Goal: Task Accomplishment & Management: Manage account settings

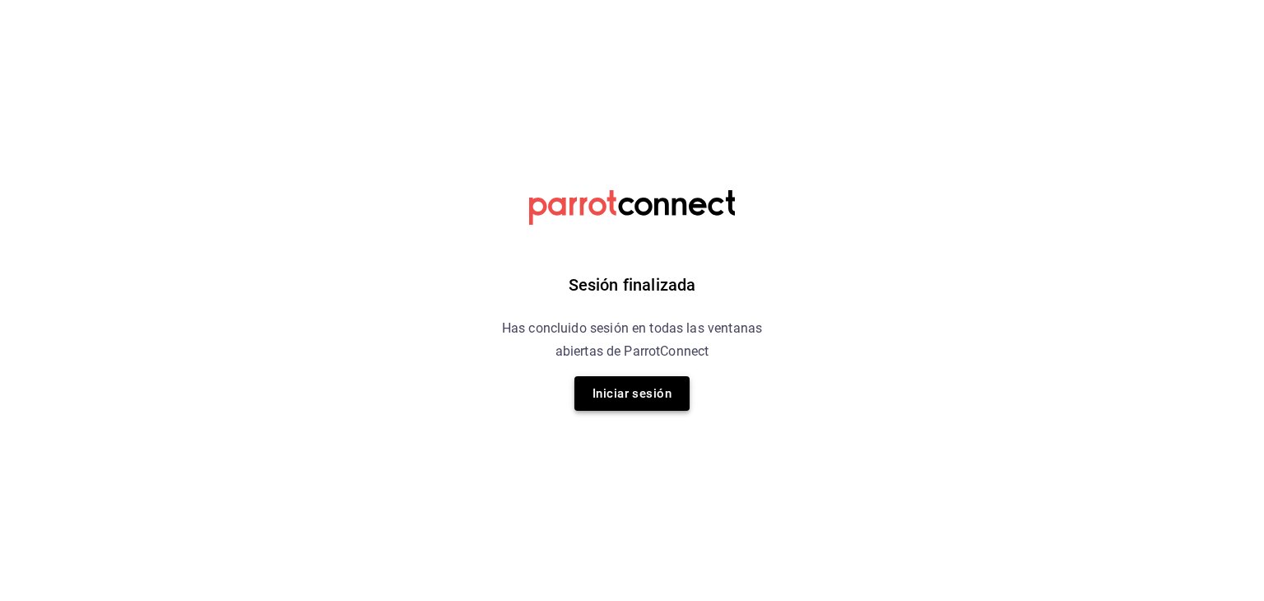
click at [671, 388] on button "Iniciar sesión" at bounding box center [631, 393] width 115 height 35
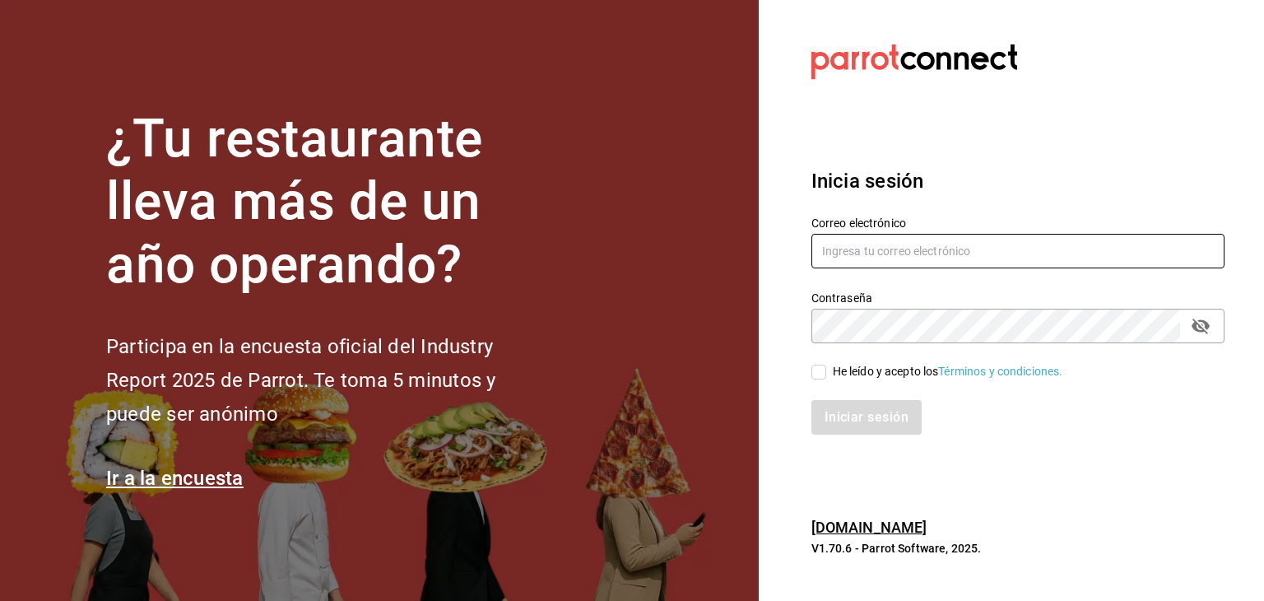
type input "[EMAIL_ADDRESS][DOMAIN_NAME]"
click at [820, 376] on input "He leído y acepto los Términos y condiciones." at bounding box center [818, 371] width 15 height 15
checkbox input "true"
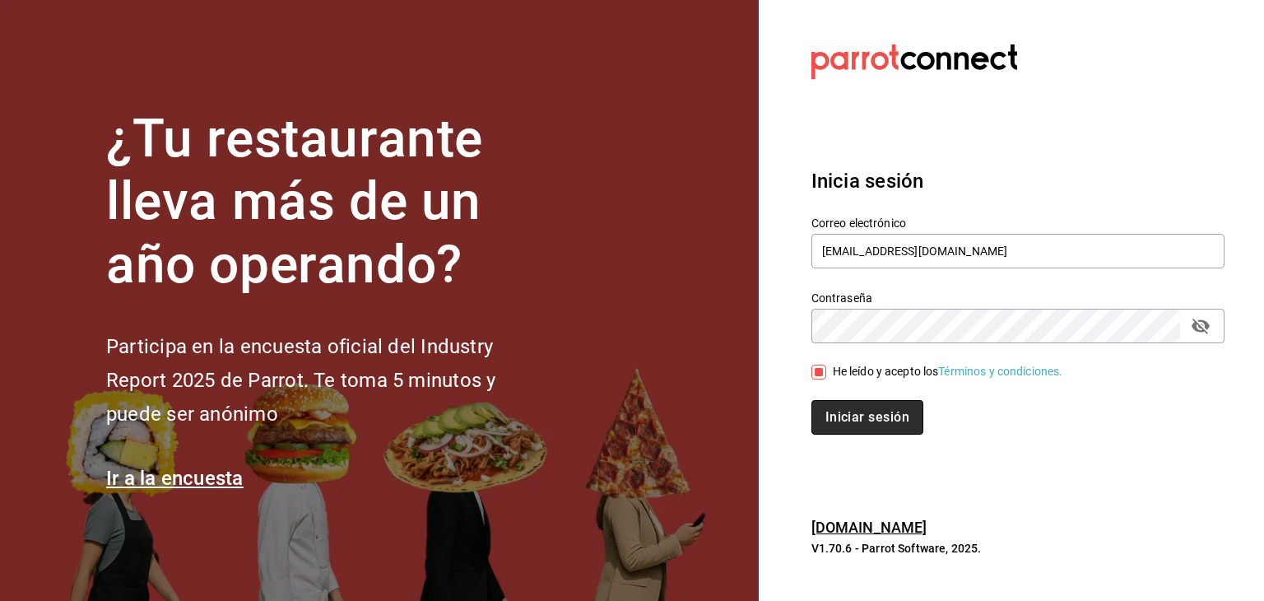
click at [872, 429] on button "Iniciar sesión" at bounding box center [867, 417] width 112 height 35
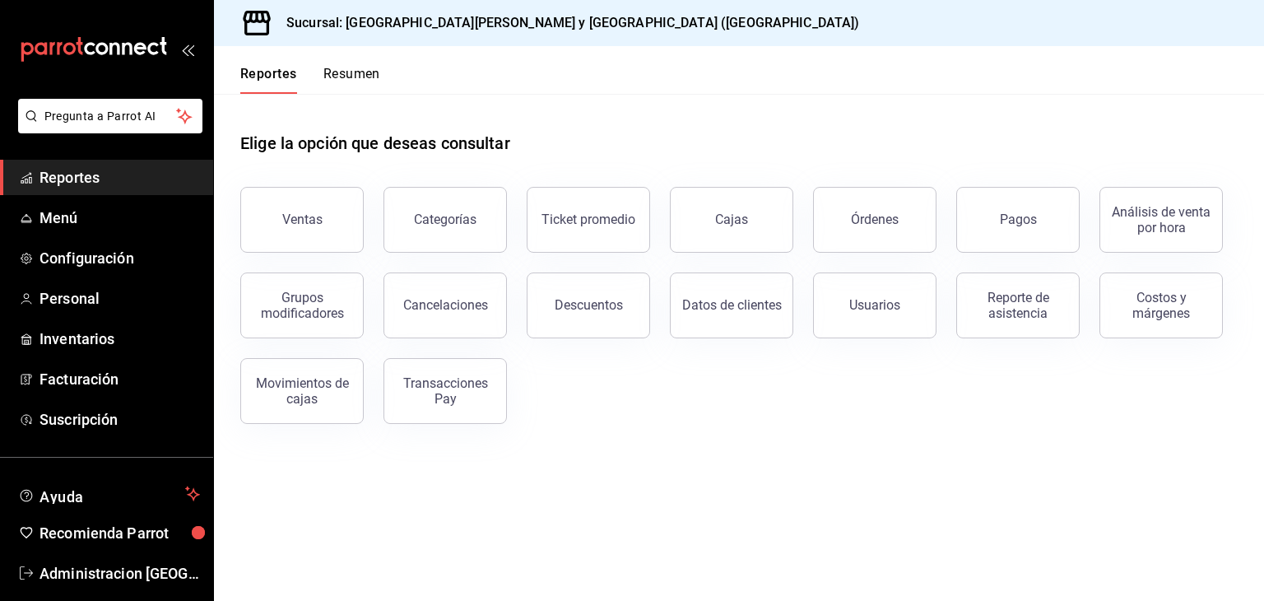
click at [354, 526] on main "Elige la opción que deseas consultar Ventas Categorías Ticket promedio Cajas Ór…" at bounding box center [739, 347] width 1050 height 507
click at [69, 225] on span "Menú" at bounding box center [119, 218] width 160 height 22
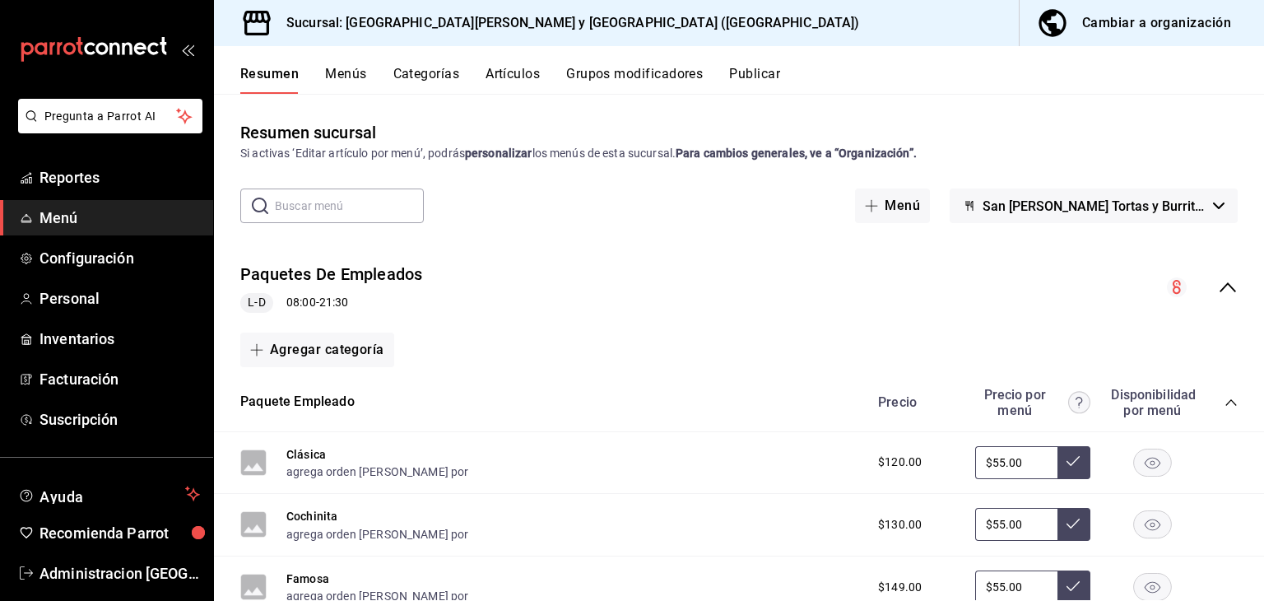
click at [1158, 21] on div "Cambiar a organización" at bounding box center [1156, 23] width 149 height 23
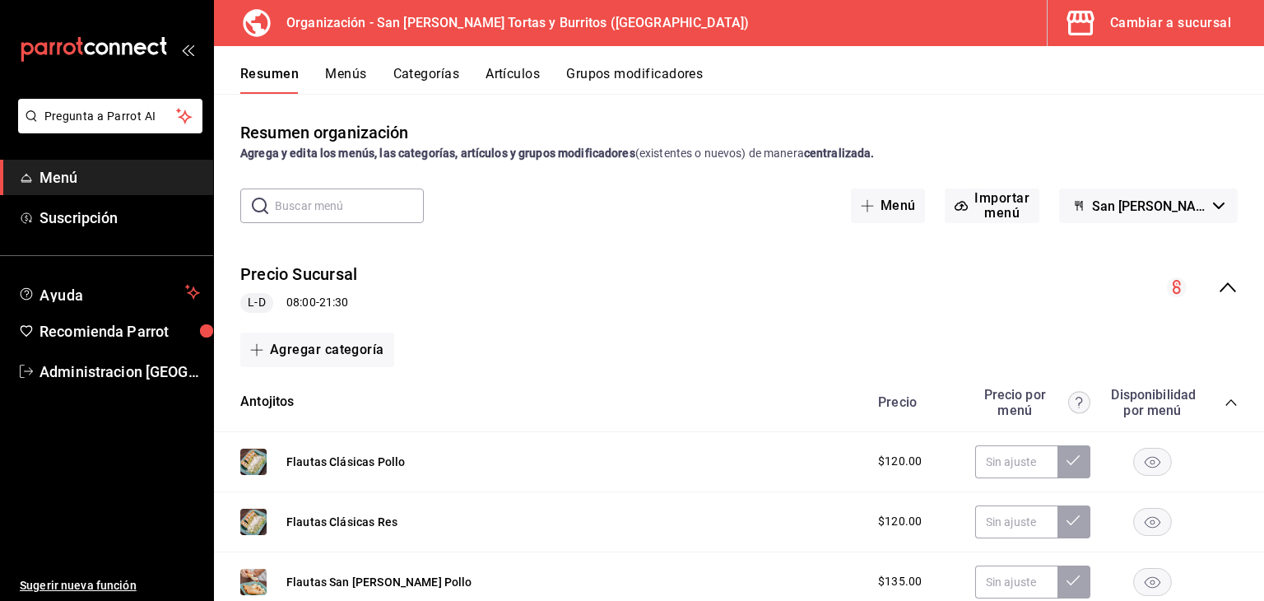
click at [662, 76] on button "Grupos modificadores" at bounding box center [634, 80] width 137 height 28
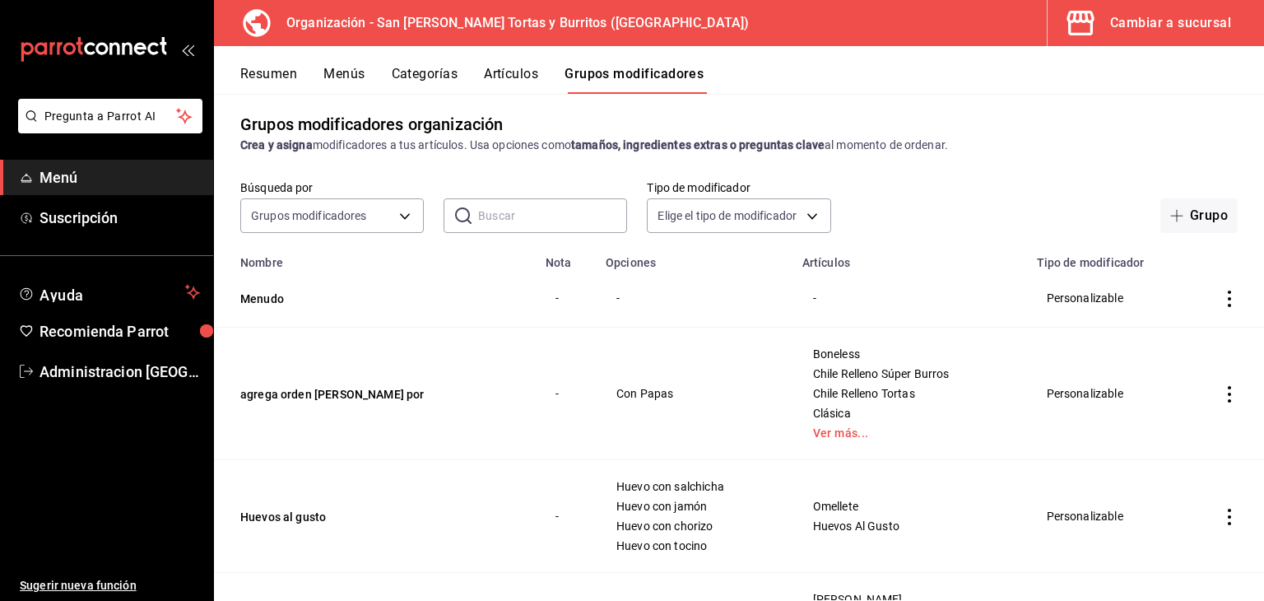
scroll to position [3, 0]
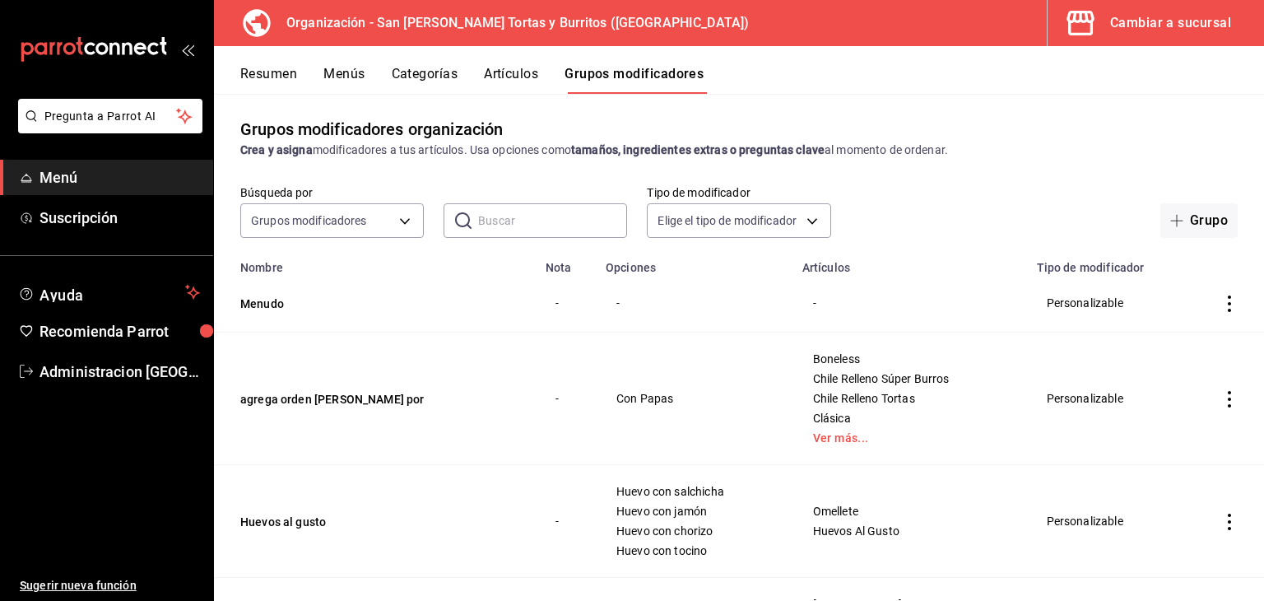
click at [757, 291] on td "-" at bounding box center [694, 303] width 197 height 58
click at [1221, 300] on icon "actions" at bounding box center [1229, 303] width 16 height 16
click at [1161, 341] on span "Editar" at bounding box center [1167, 342] width 43 height 17
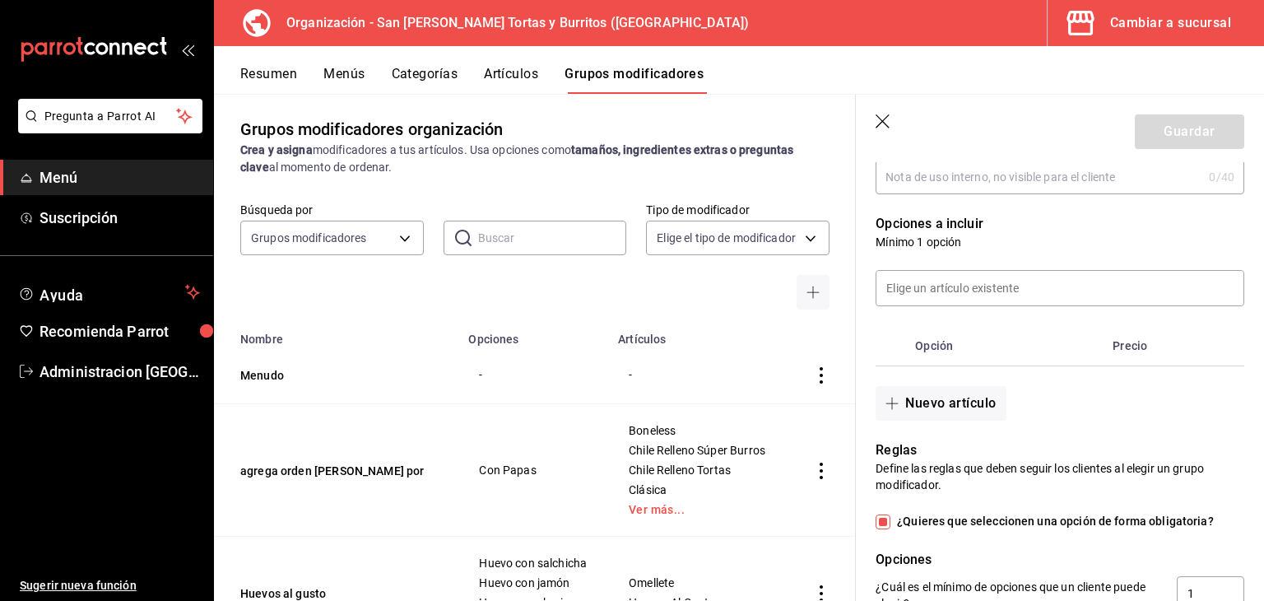
scroll to position [381, 0]
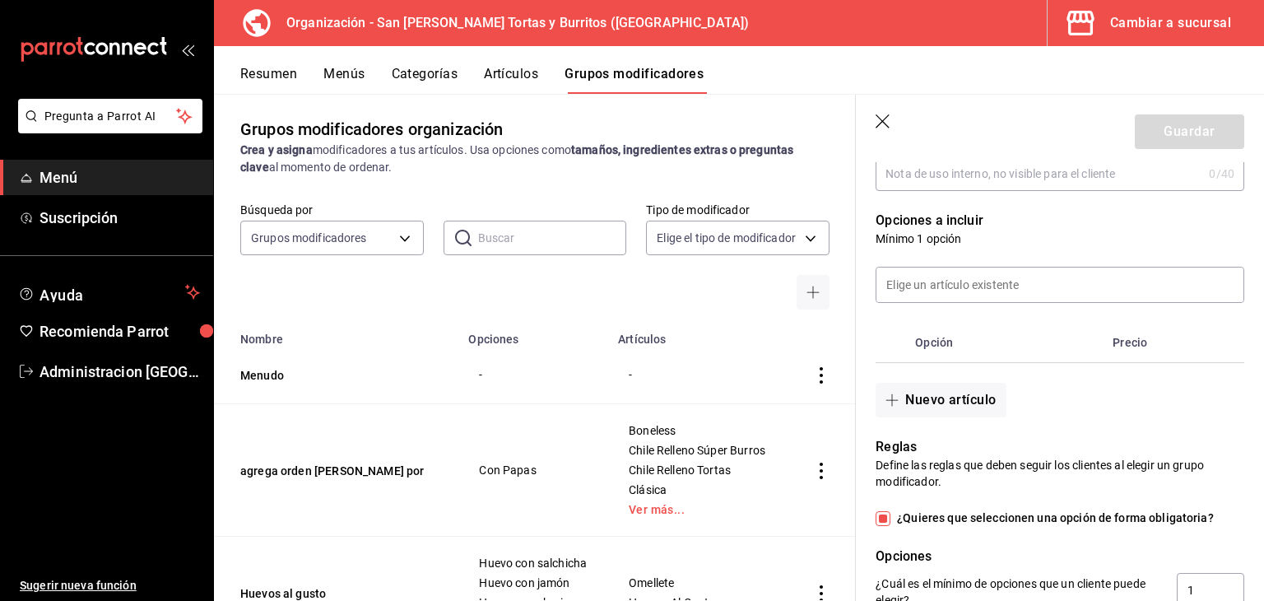
click at [927, 346] on th "Opción" at bounding box center [1006, 342] width 197 height 39
drag, startPoint x: 930, startPoint y: 351, endPoint x: 898, endPoint y: 402, distance: 59.8
click at [898, 402] on div "Opción Precio Nuevo artículo" at bounding box center [1050, 332] width 388 height 170
click at [1049, 389] on div "Nuevo artículo" at bounding box center [1050, 390] width 388 height 54
click at [948, 281] on input at bounding box center [1059, 284] width 367 height 35
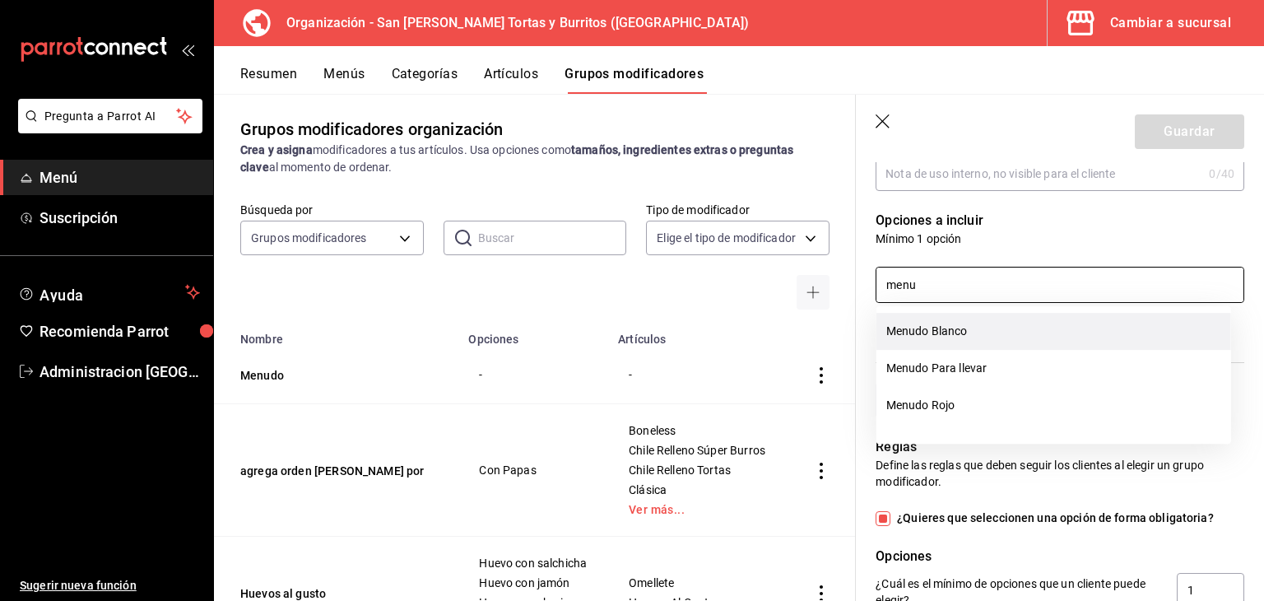
click at [937, 331] on li "Menudo Blanco" at bounding box center [1053, 331] width 355 height 37
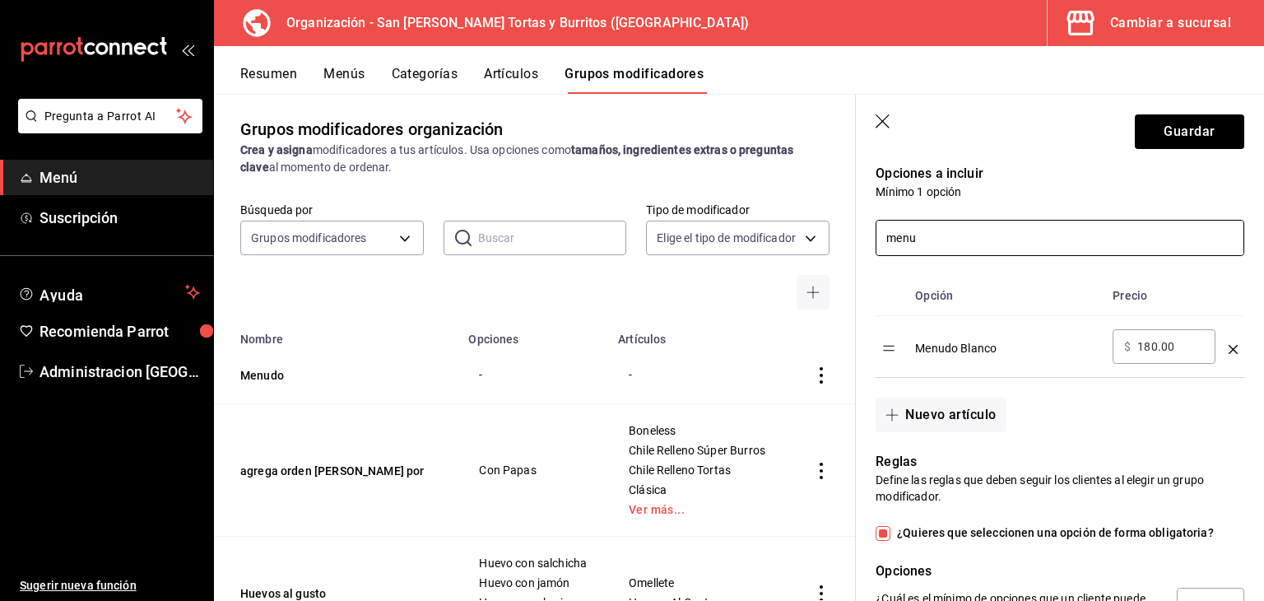
scroll to position [430, 0]
type input "menu"
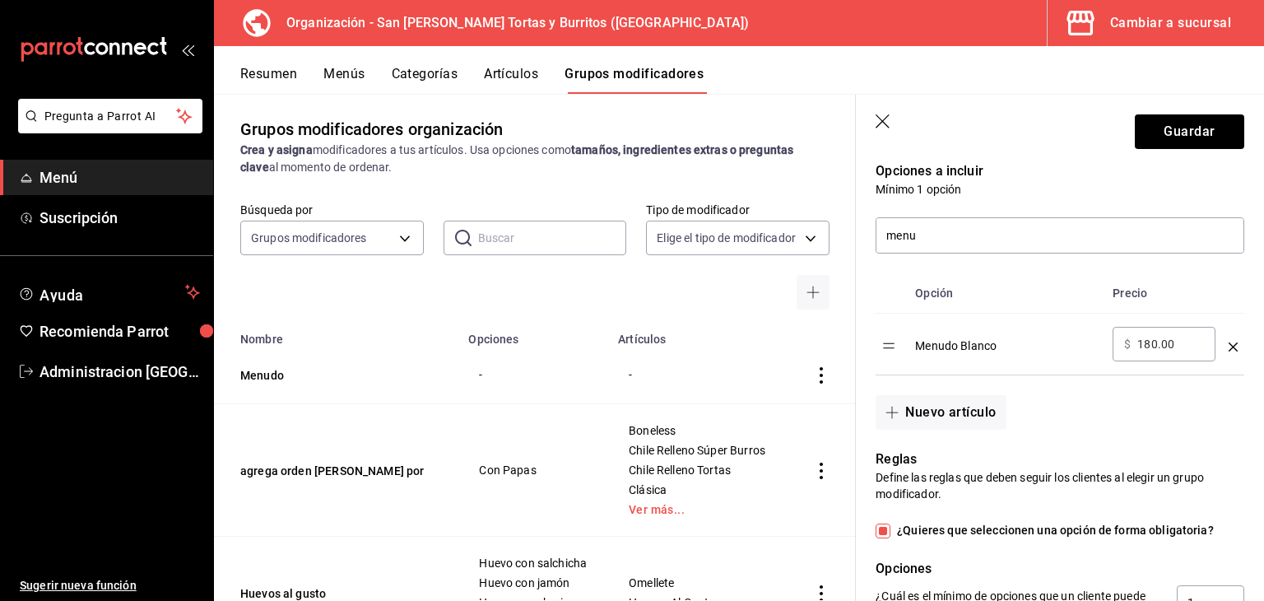
click at [960, 350] on div "Menudo Blanco" at bounding box center [1007, 340] width 184 height 27
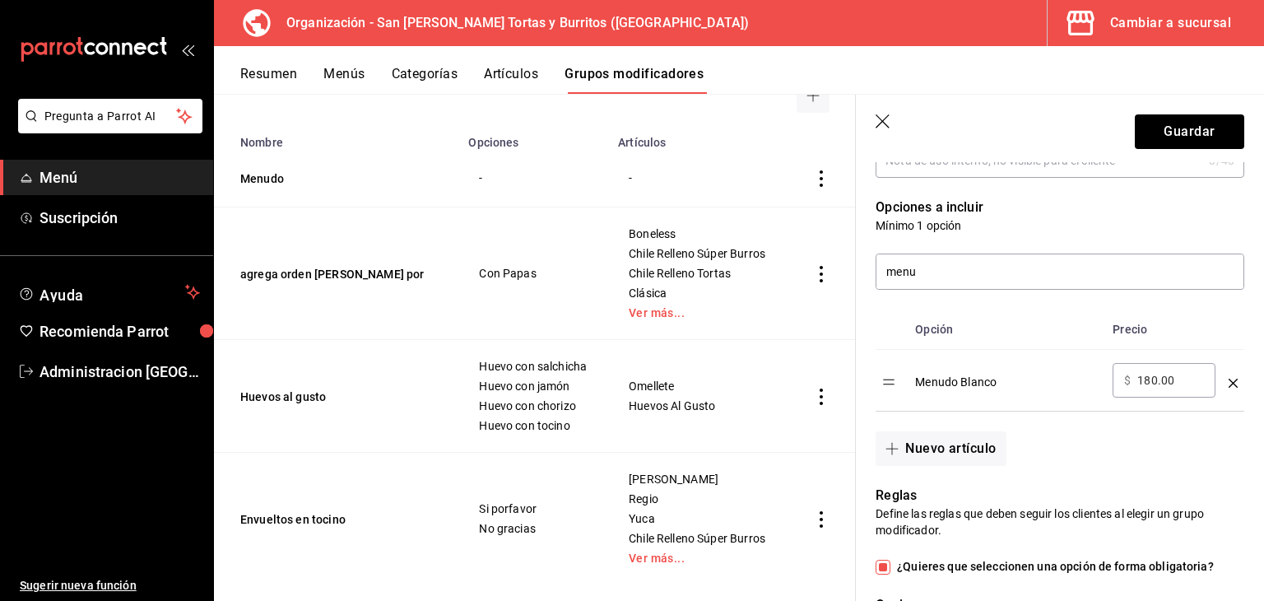
scroll to position [405, 0]
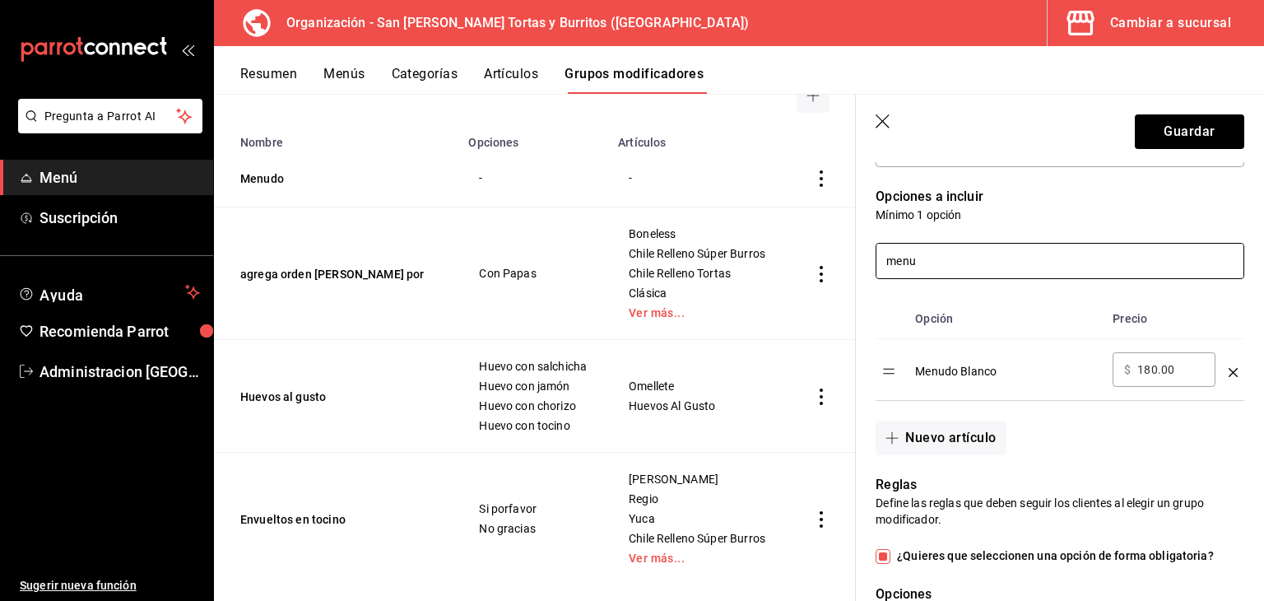
click at [949, 270] on input "menu" at bounding box center [1059, 261] width 367 height 35
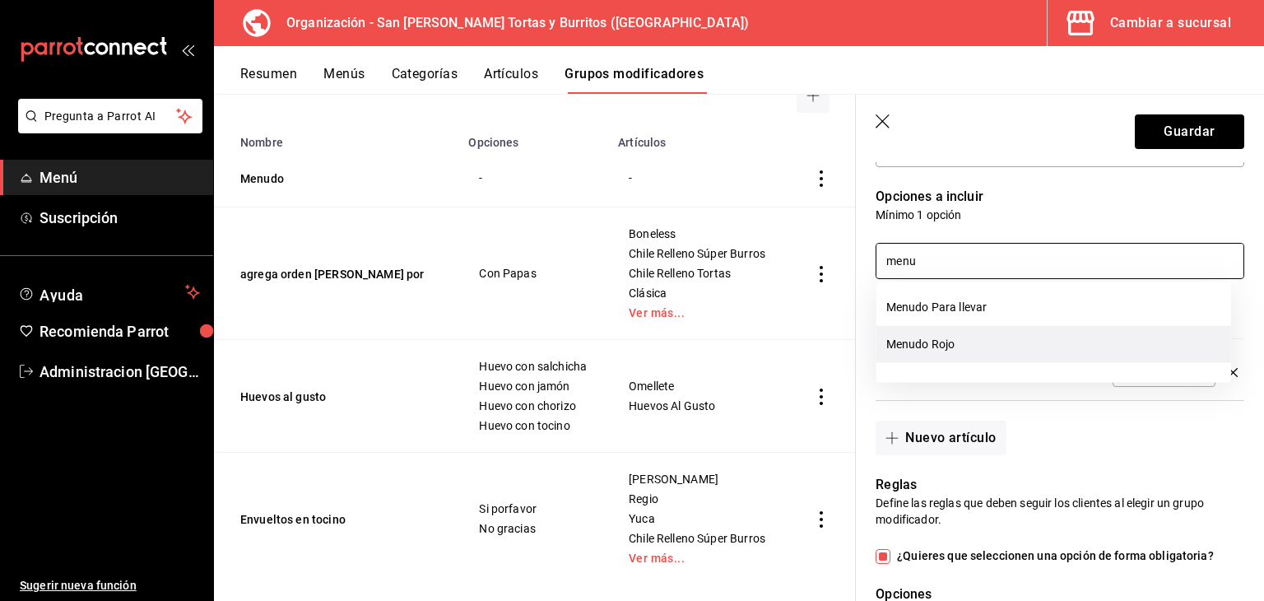
click at [930, 349] on li "Menudo Rojo" at bounding box center [1053, 344] width 355 height 37
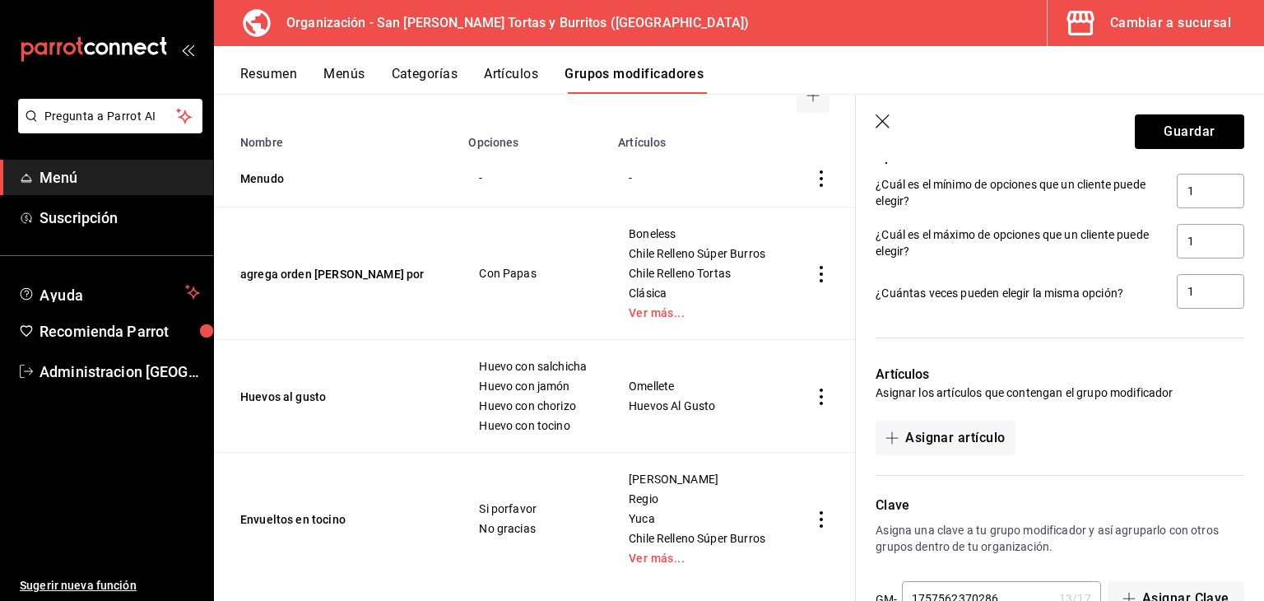
scroll to position [952, 0]
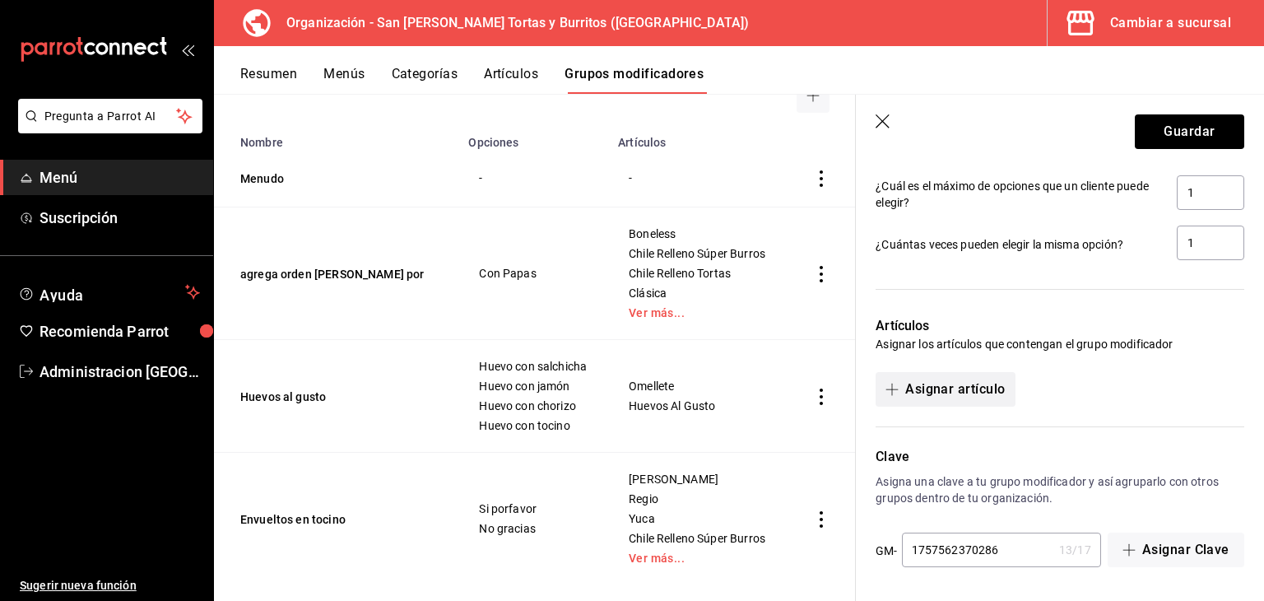
click at [951, 389] on button "Asignar artículo" at bounding box center [944, 389] width 139 height 35
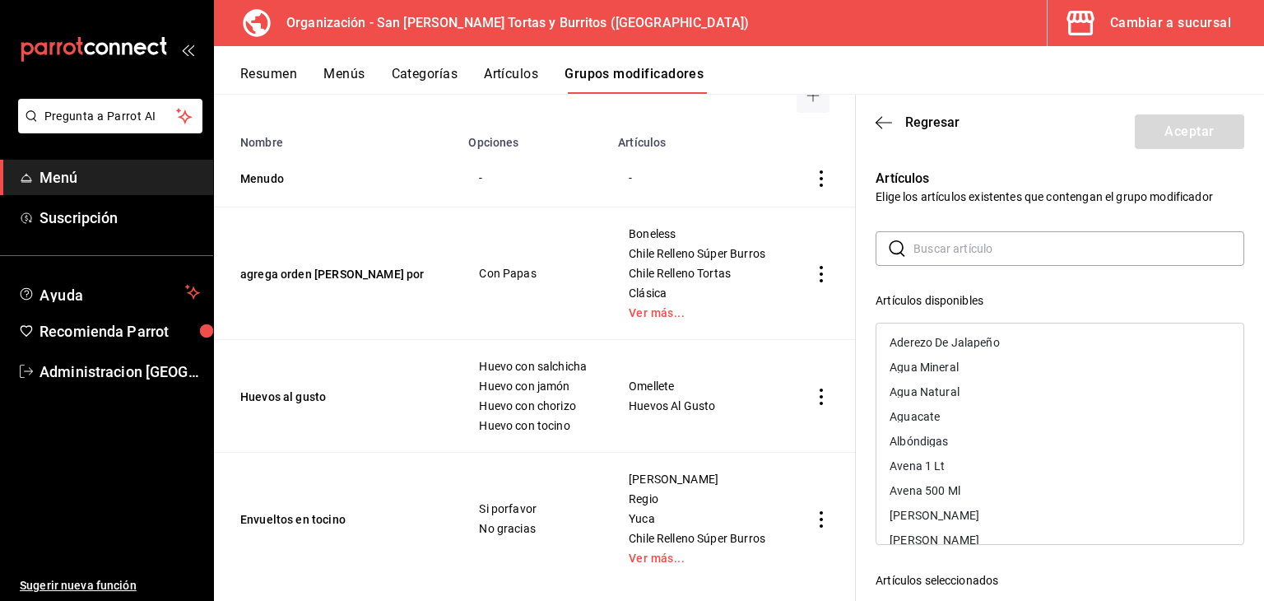
click at [977, 241] on input "text" at bounding box center [1078, 248] width 331 height 33
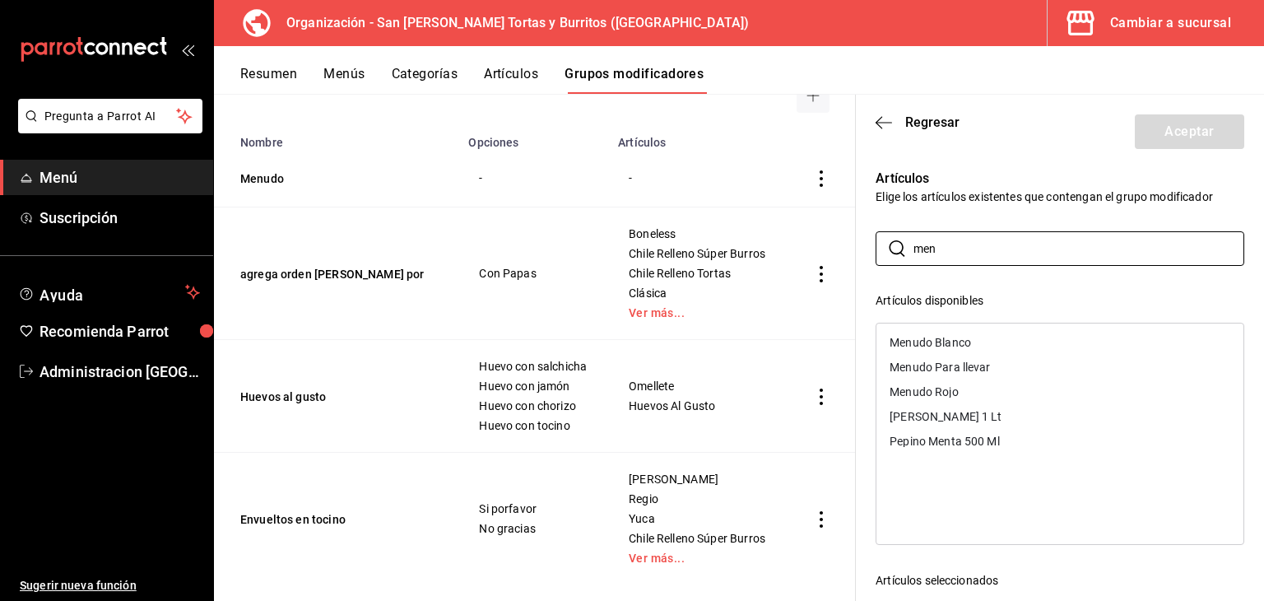
type input "men"
click at [949, 350] on div "Menudo Blanco" at bounding box center [1059, 342] width 367 height 25
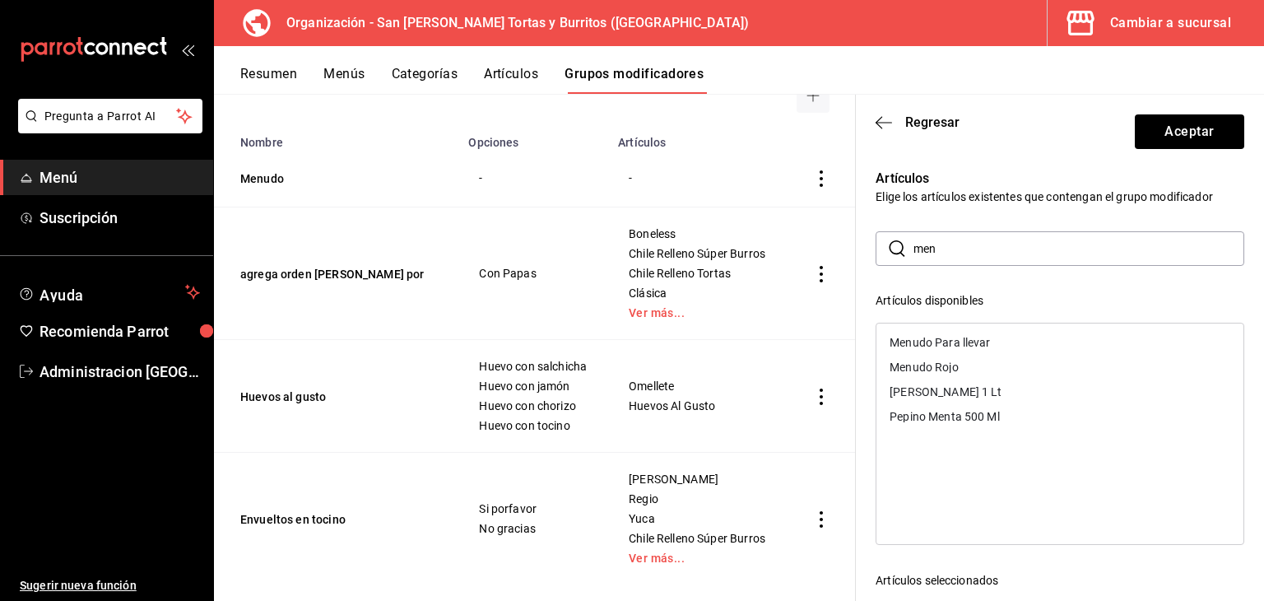
click at [1161, 294] on div "Artículos disponibles" at bounding box center [1059, 300] width 369 height 17
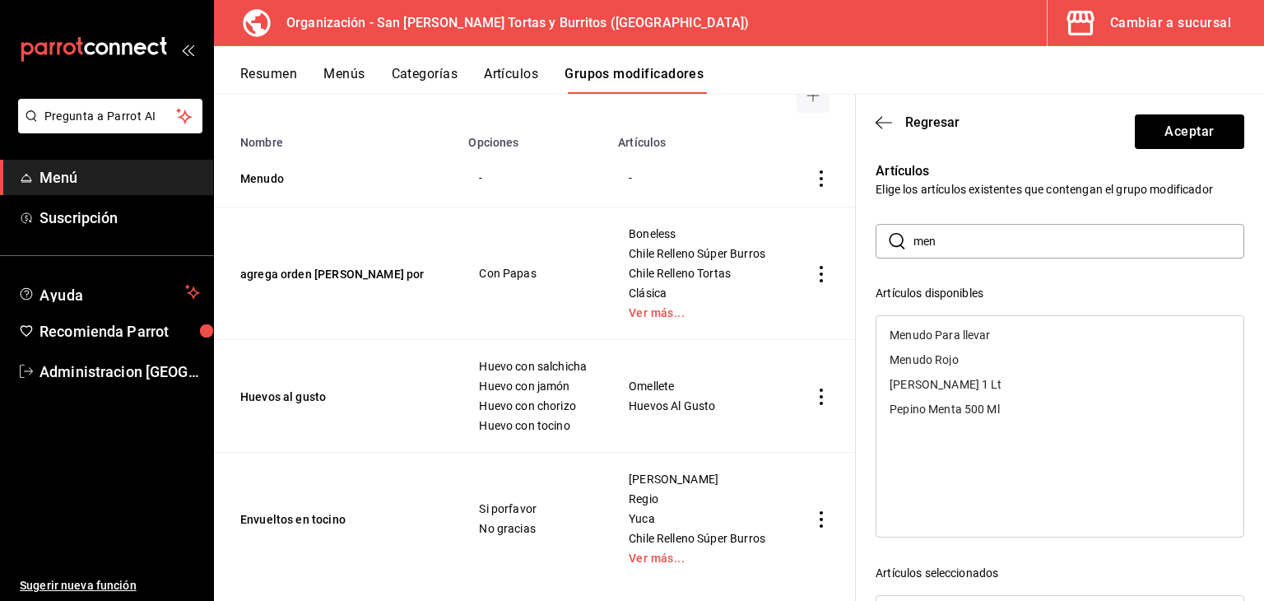
scroll to position [0, 0]
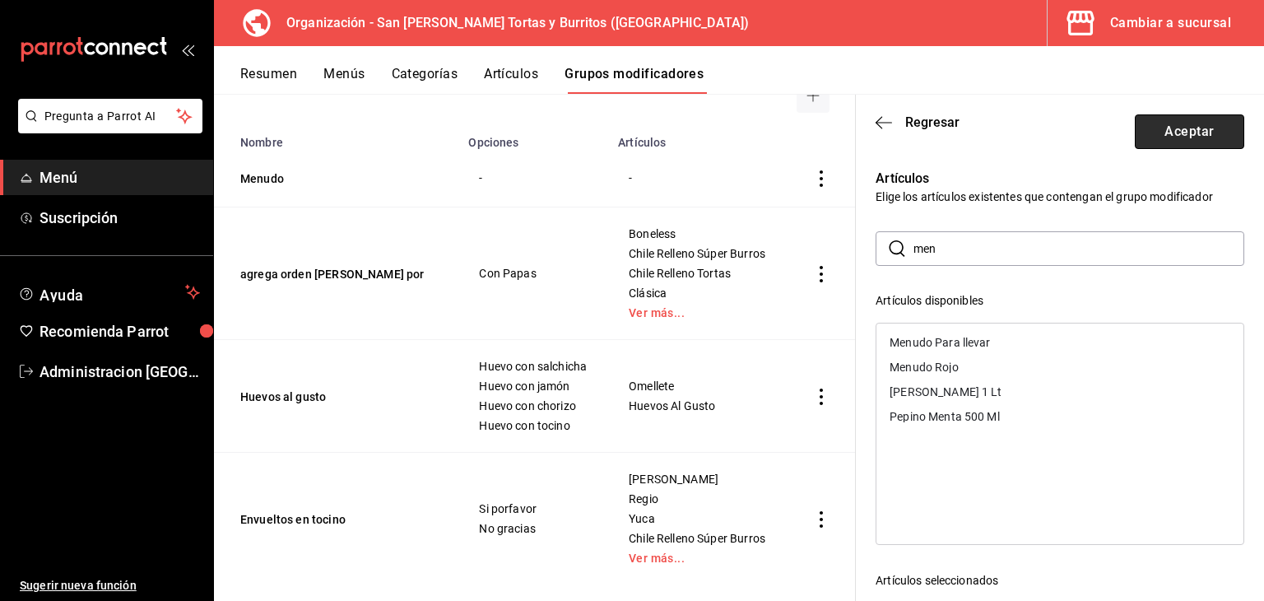
click at [1179, 133] on button "Aceptar" at bounding box center [1189, 131] width 109 height 35
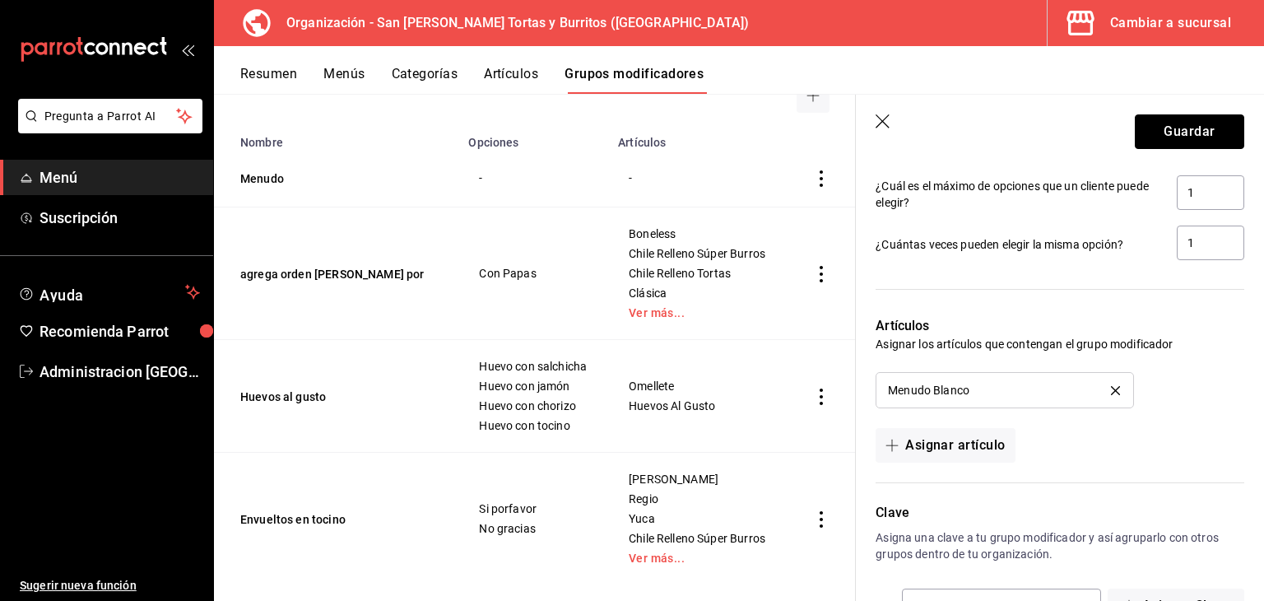
click at [1179, 133] on button "Guardar" at bounding box center [1189, 131] width 109 height 35
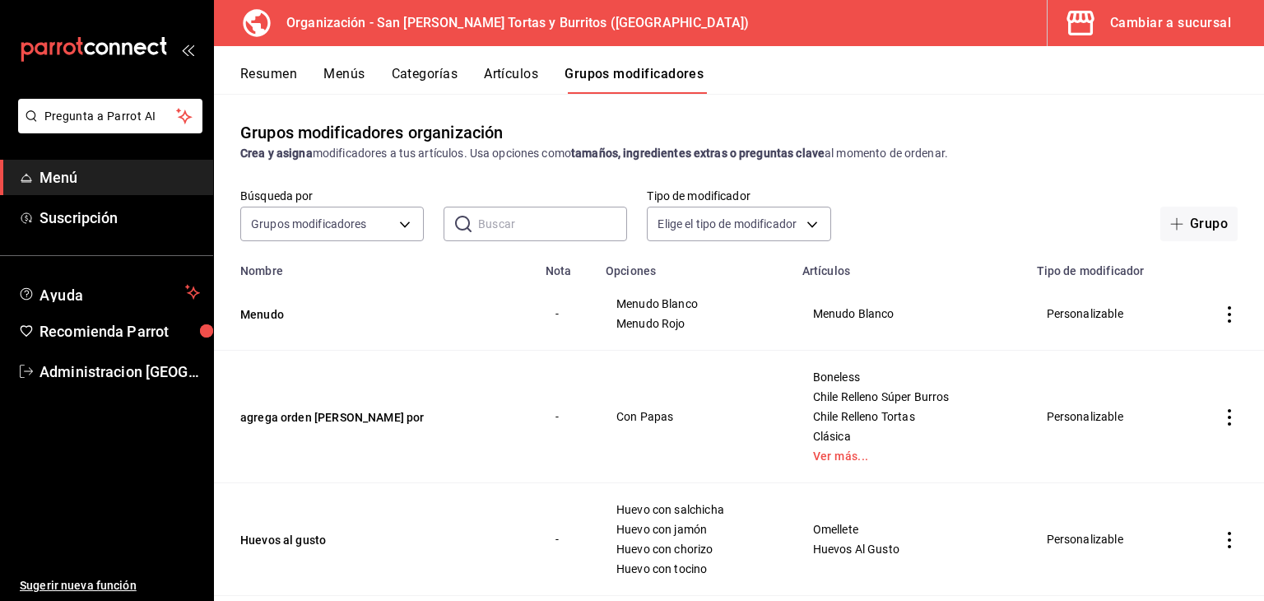
click at [517, 78] on button "Artículos" at bounding box center [511, 80] width 54 height 28
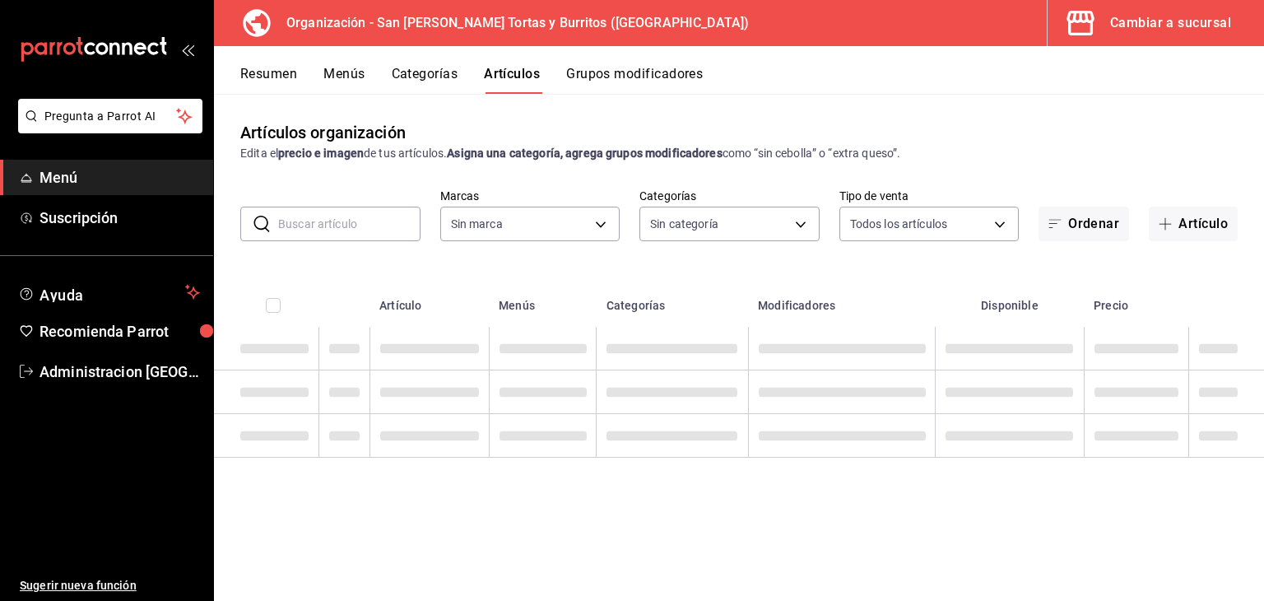
type input "71a957b8-f98a-4b28-affd-9df87362fa5d"
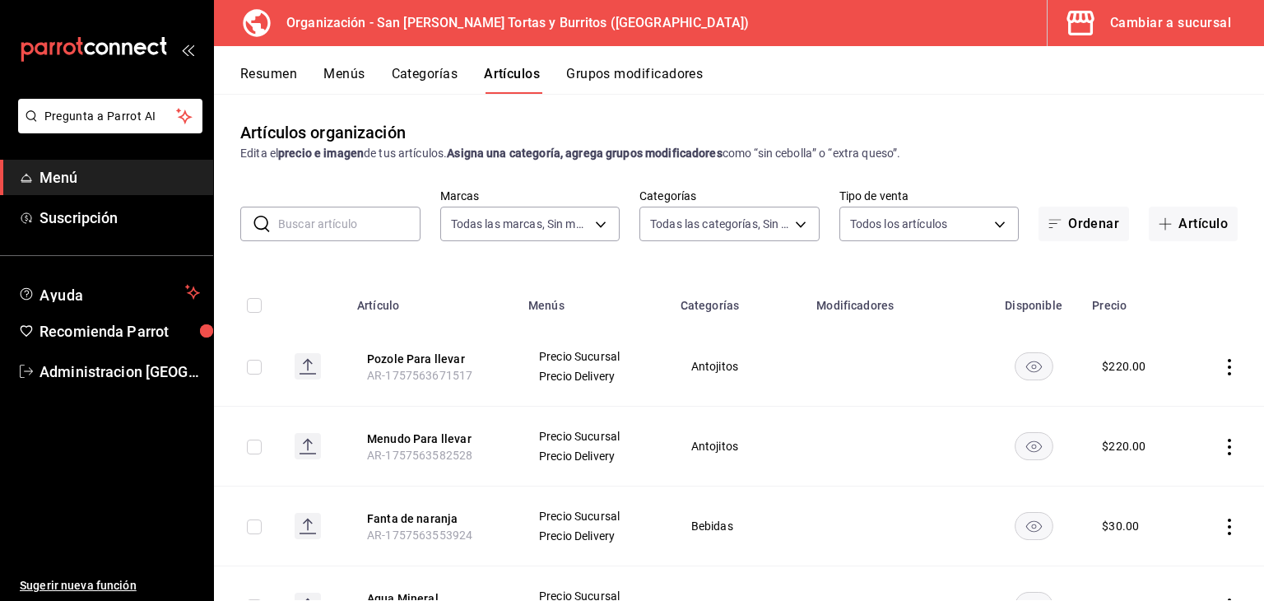
type input "04ac169b-da6c-4b3e-bf2e-eb8a702c35e2,9e5fddf8-11f6-4952-8022-81827ce69fc8,57e05…"
click at [355, 228] on input "text" at bounding box center [349, 223] width 142 height 33
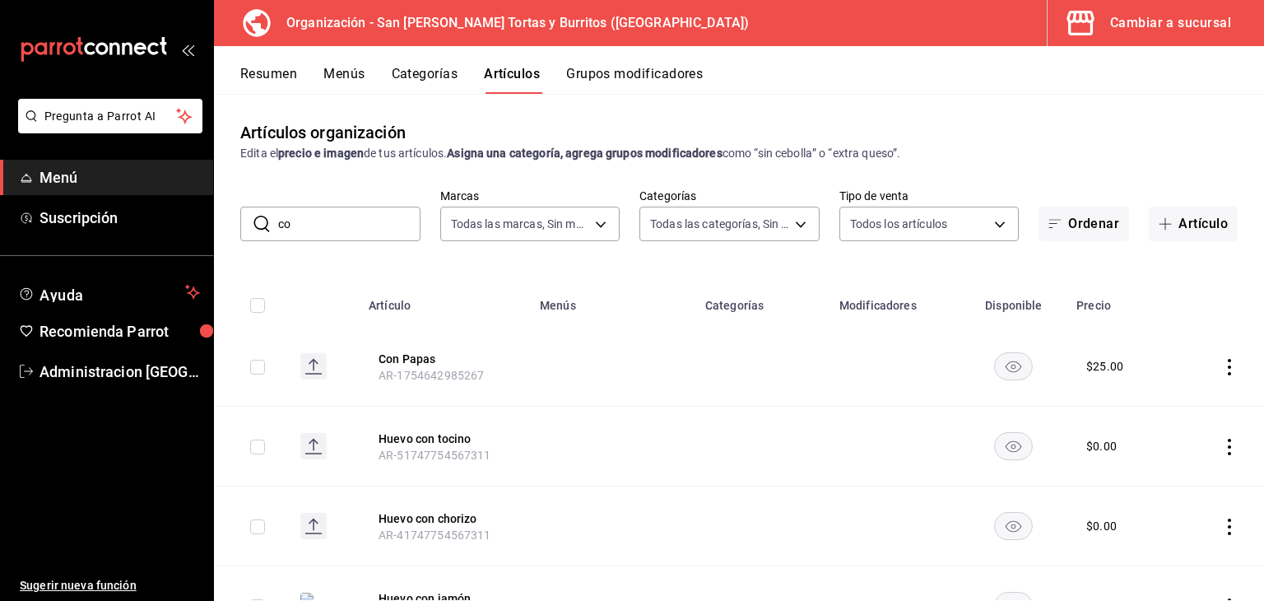
type input "c"
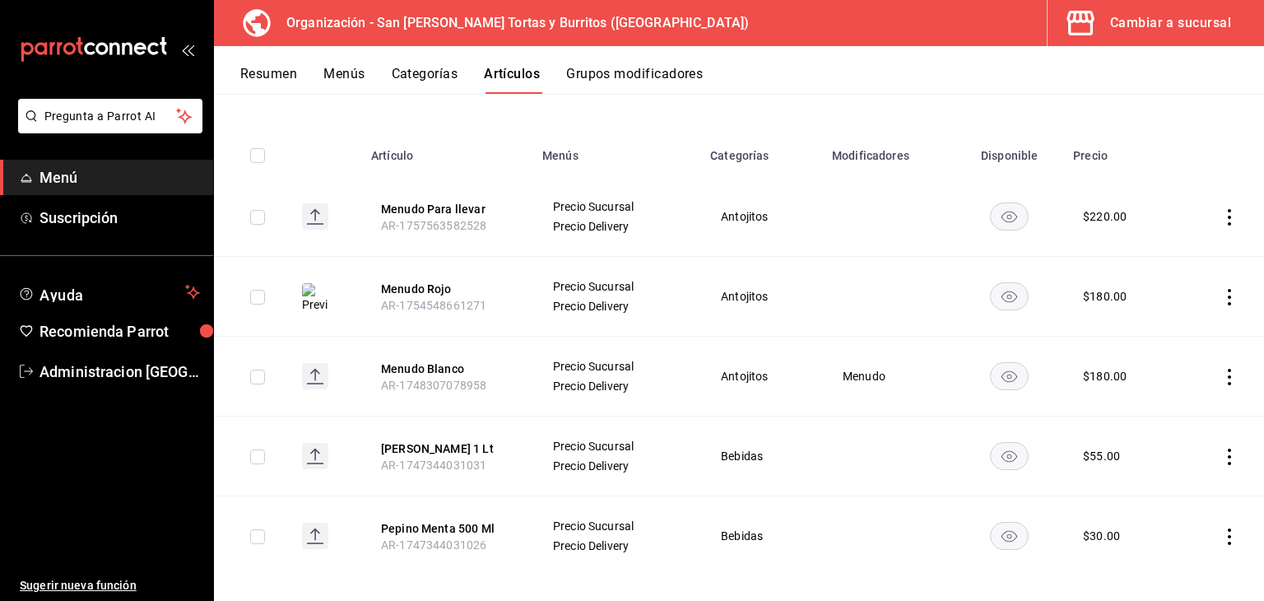
scroll to position [164, 0]
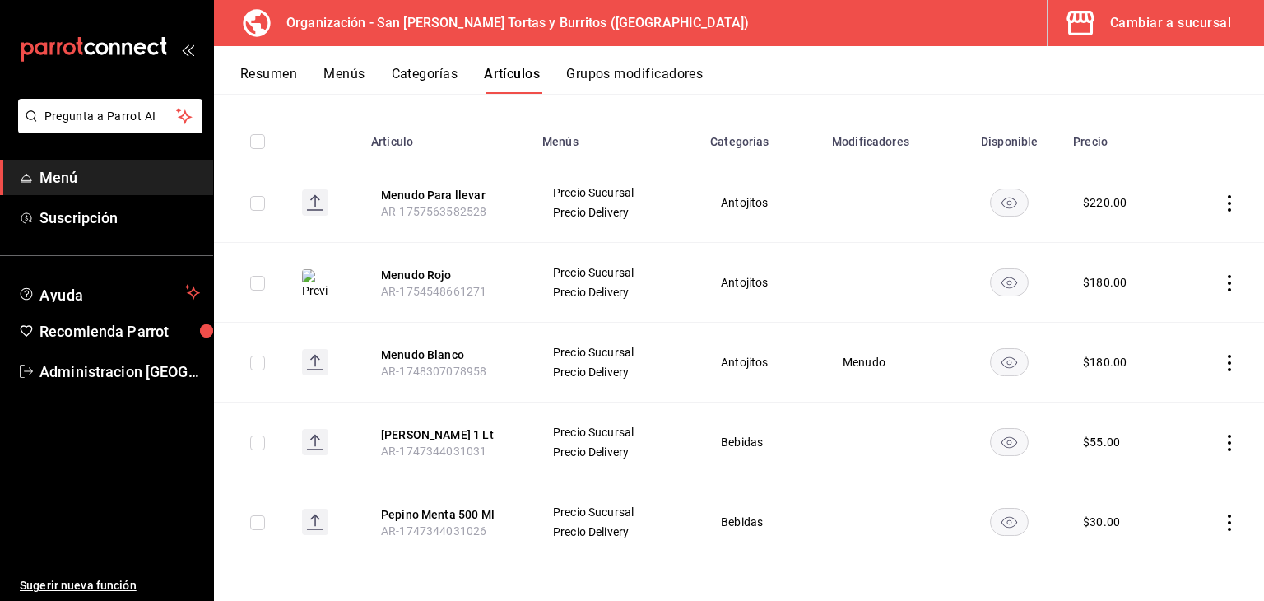
type input "men"
click at [1221, 362] on icon "actions" at bounding box center [1229, 363] width 16 height 16
click at [1214, 362] on div at bounding box center [632, 300] width 1264 height 601
click at [642, 70] on button "Grupos modificadores" at bounding box center [634, 80] width 137 height 28
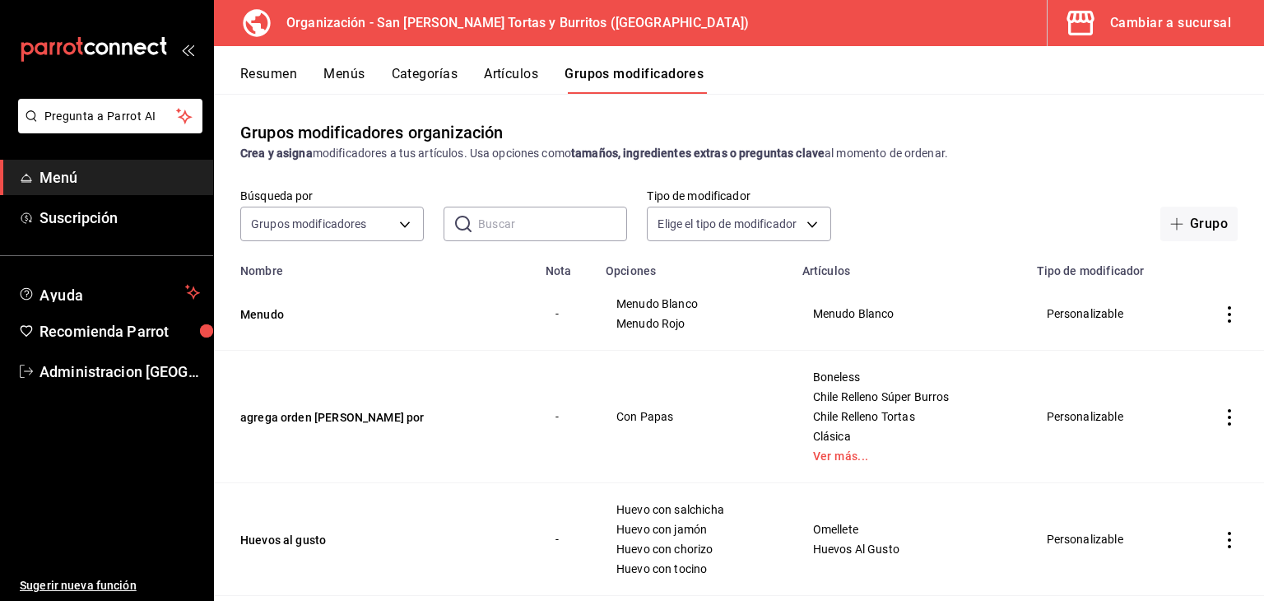
click at [1227, 318] on td "simple table" at bounding box center [1229, 313] width 69 height 73
click at [1228, 313] on icon "actions" at bounding box center [1229, 314] width 3 height 16
click at [1158, 422] on span "Eliminar" at bounding box center [1167, 420] width 42 height 13
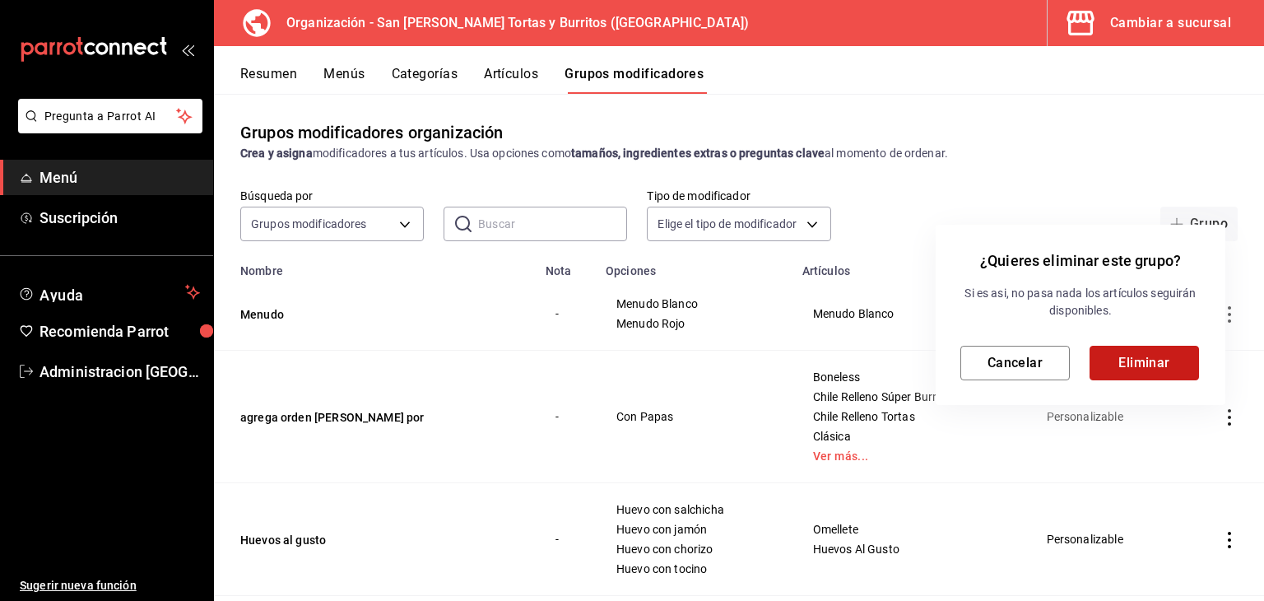
click at [1149, 373] on button "Eliminar" at bounding box center [1143, 363] width 109 height 35
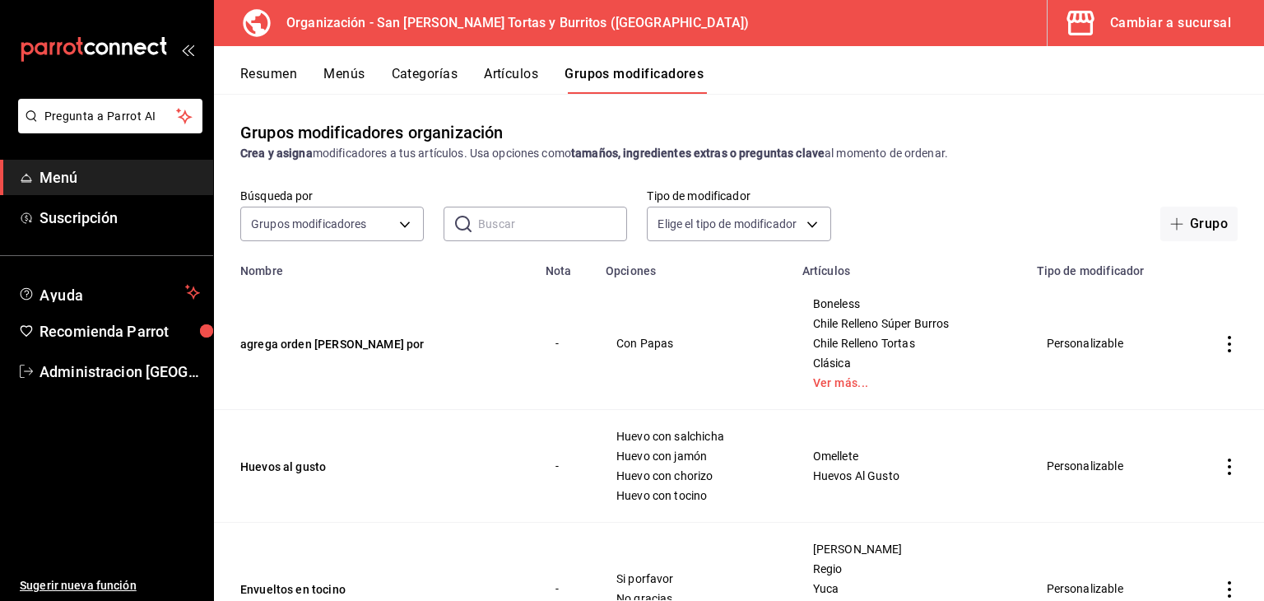
click at [523, 69] on button "Artículos" at bounding box center [511, 80] width 54 height 28
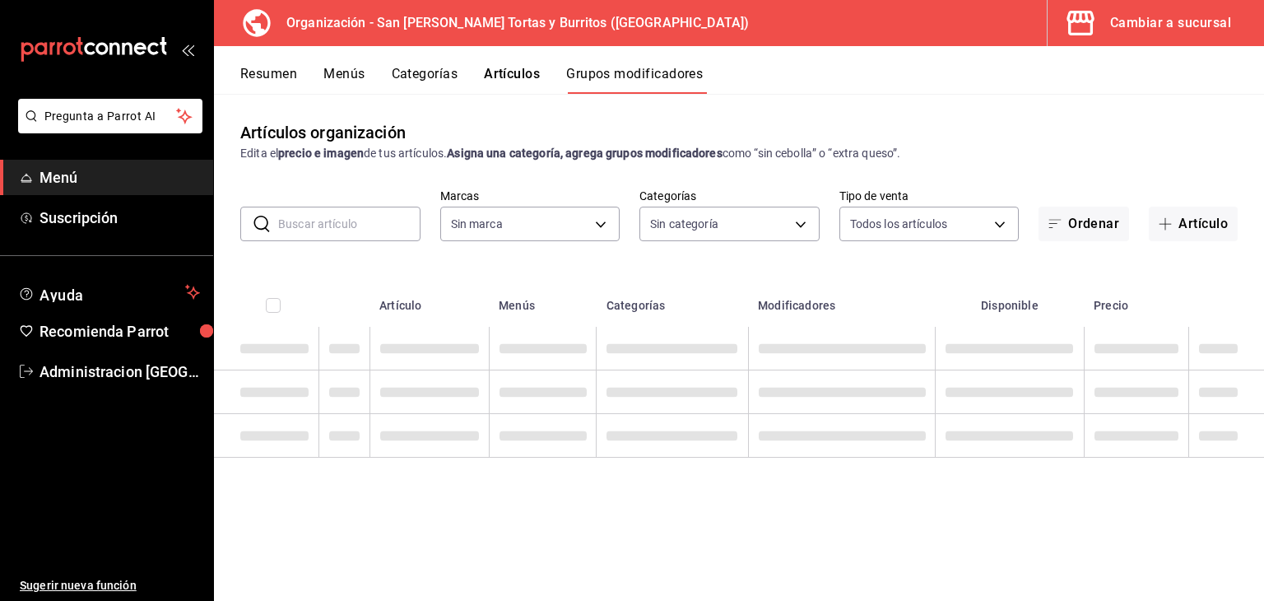
type input "71a957b8-f98a-4b28-affd-9df87362fa5d"
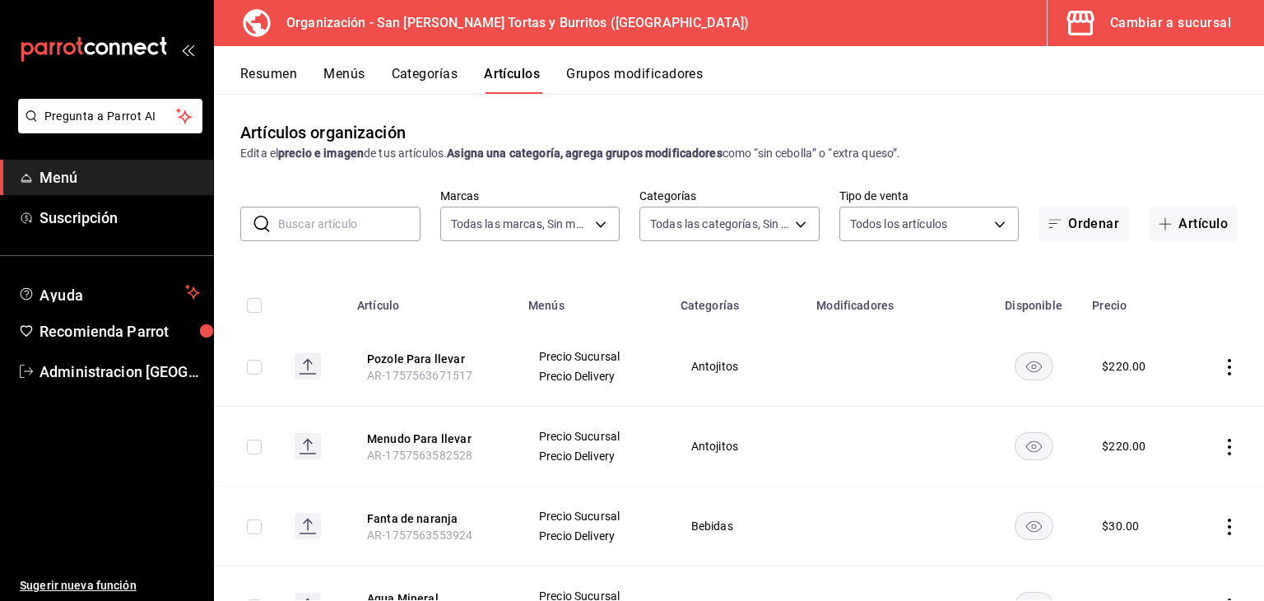
type input "04ac169b-da6c-4b3e-bf2e-eb8a702c35e2,9e5fddf8-11f6-4952-8022-81827ce69fc8,57e05…"
click at [629, 77] on button "Grupos modificadores" at bounding box center [634, 80] width 137 height 28
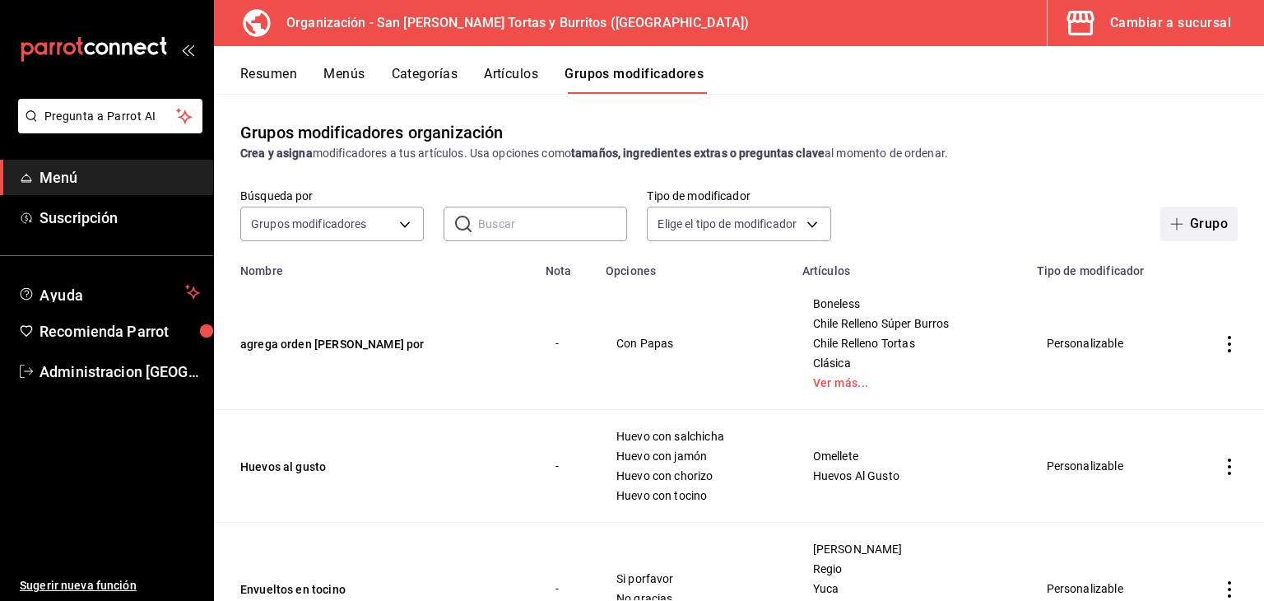
click at [1199, 217] on button "Grupo" at bounding box center [1198, 224] width 77 height 35
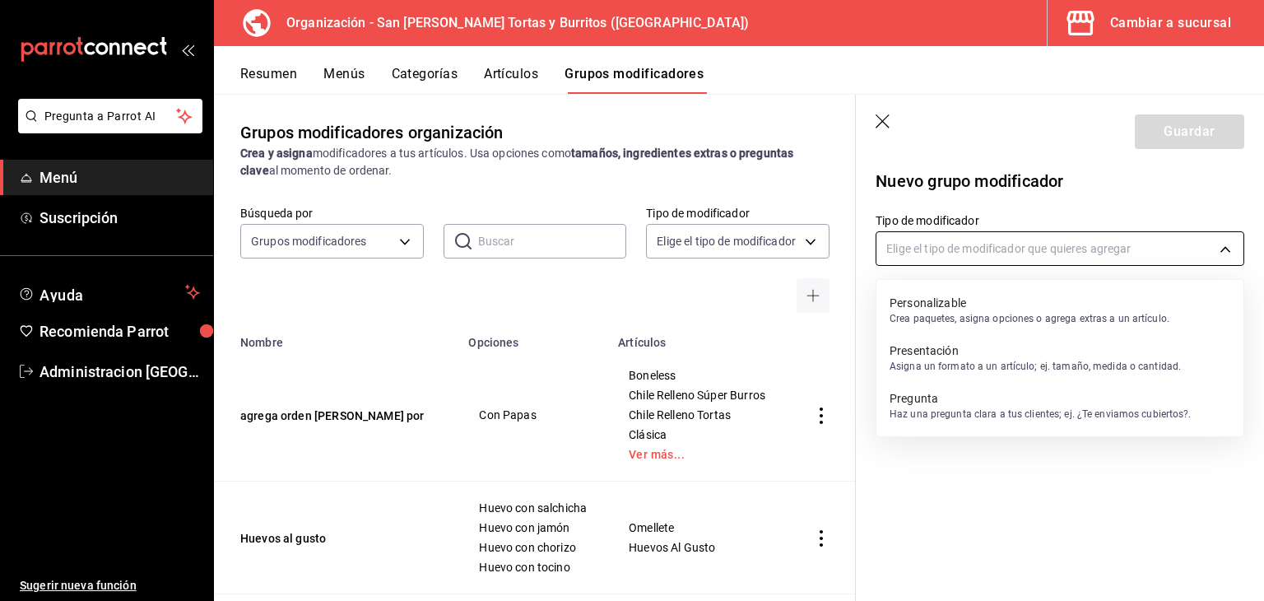
click at [1093, 240] on body "Pregunta a Parrot AI Menú Suscripción Ayuda Recomienda Parrot Administracion Sa…" at bounding box center [632, 300] width 1264 height 601
click at [955, 311] on p "Crea paquetes, asigna opciones o agrega extras a un artículo." at bounding box center [1029, 318] width 280 height 15
type input "CUSTOMIZABLE"
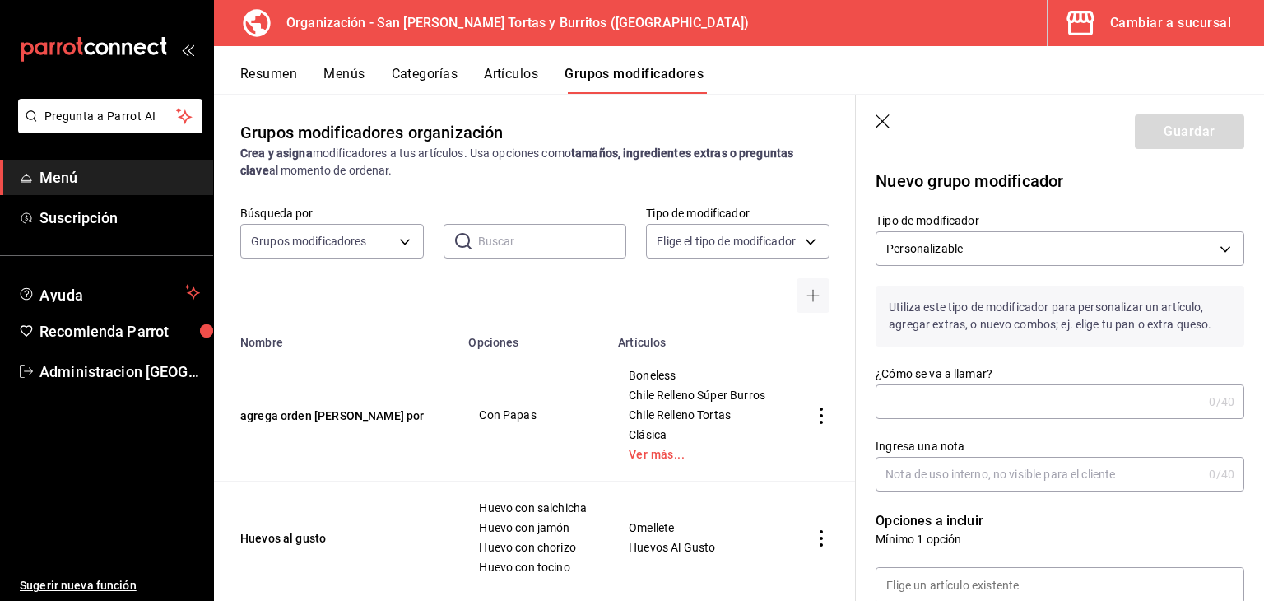
click at [952, 400] on input "¿Cómo se va a llamar?" at bounding box center [1038, 401] width 327 height 33
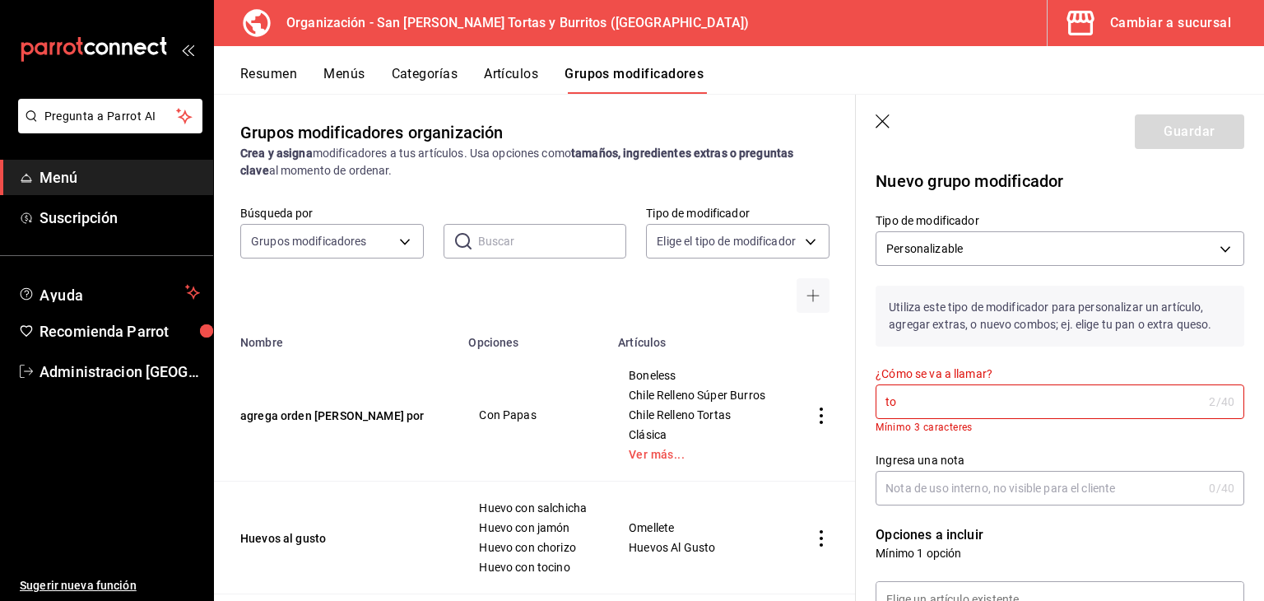
type input "t"
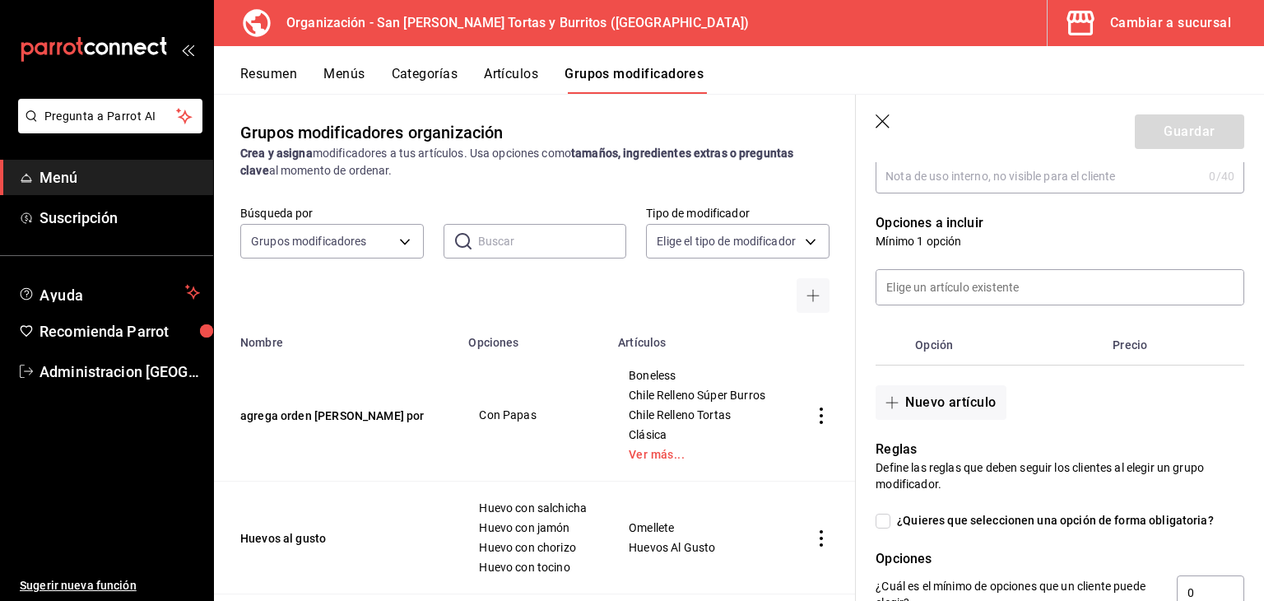
scroll to position [299, 0]
type input "Tortillas de"
click at [905, 290] on input at bounding box center [1059, 285] width 367 height 35
click at [1167, 238] on p "Mínimo 1 opción" at bounding box center [1059, 239] width 369 height 16
click at [884, 123] on icon "button" at bounding box center [883, 122] width 16 height 16
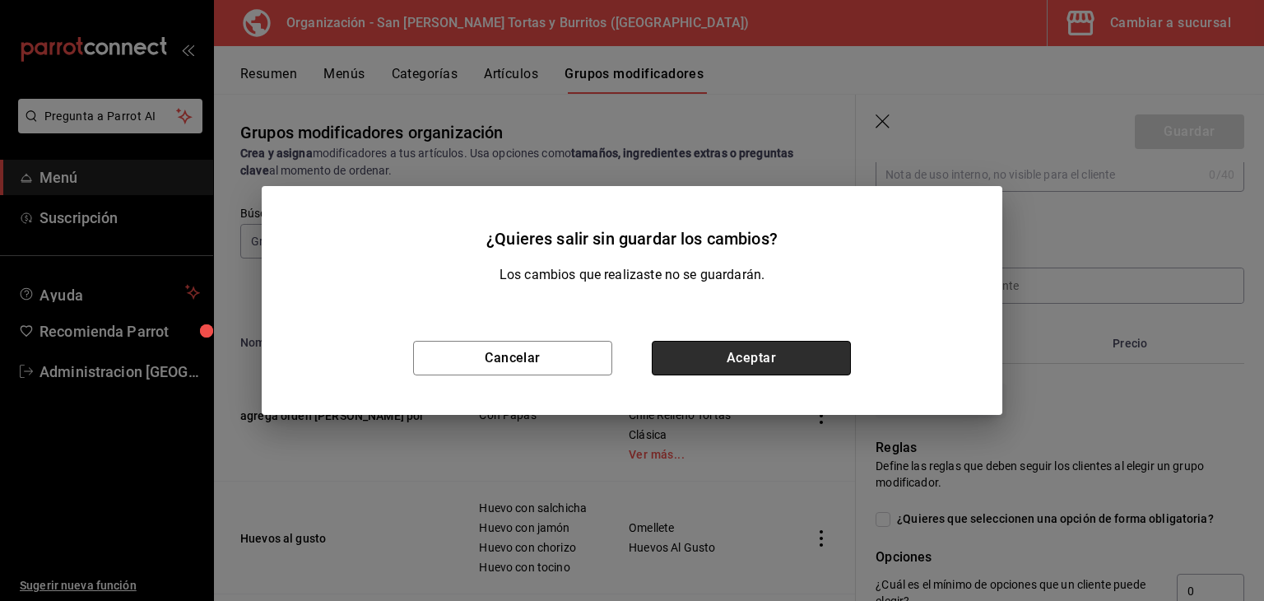
click at [721, 356] on button "Aceptar" at bounding box center [751, 358] width 199 height 35
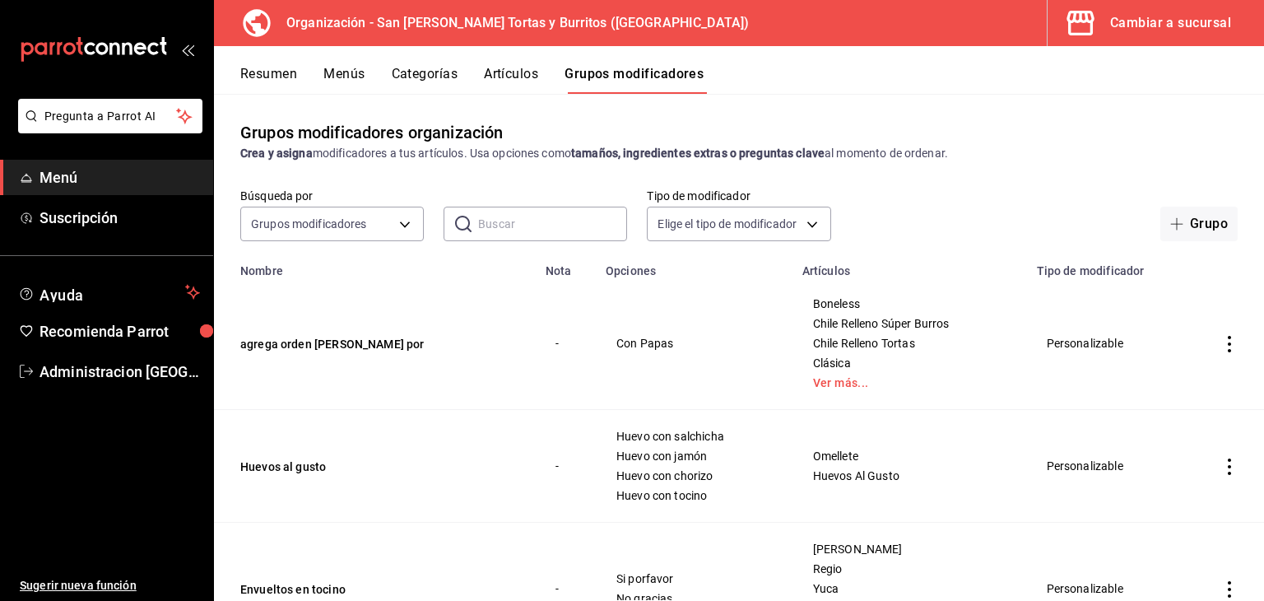
click at [521, 69] on button "Artículos" at bounding box center [511, 80] width 54 height 28
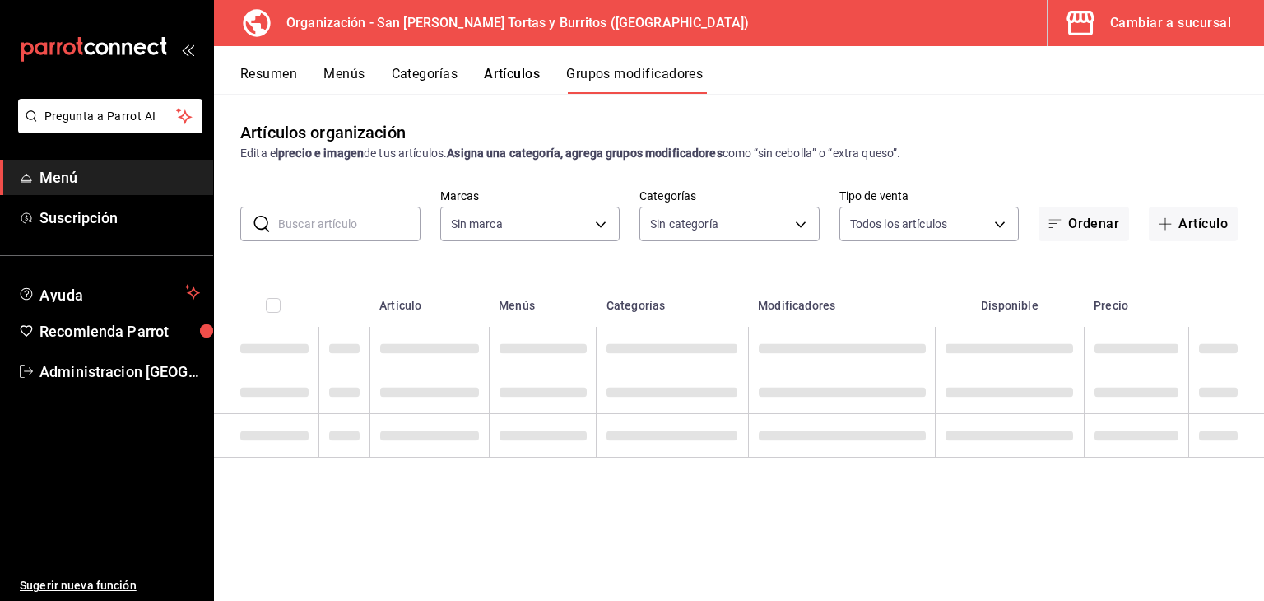
type input "71a957b8-f98a-4b28-affd-9df87362fa5d"
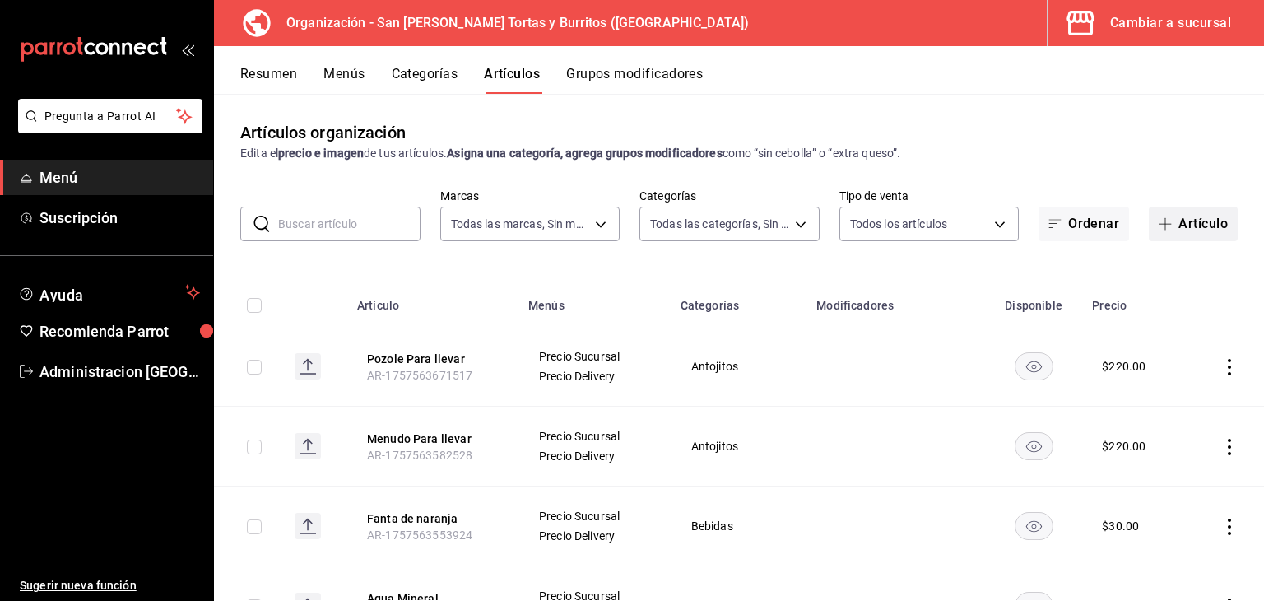
type input "04ac169b-da6c-4b3e-bf2e-eb8a702c35e2,9e5fddf8-11f6-4952-8022-81827ce69fc8,57e05…"
click at [1195, 225] on button "Artículo" at bounding box center [1193, 224] width 89 height 35
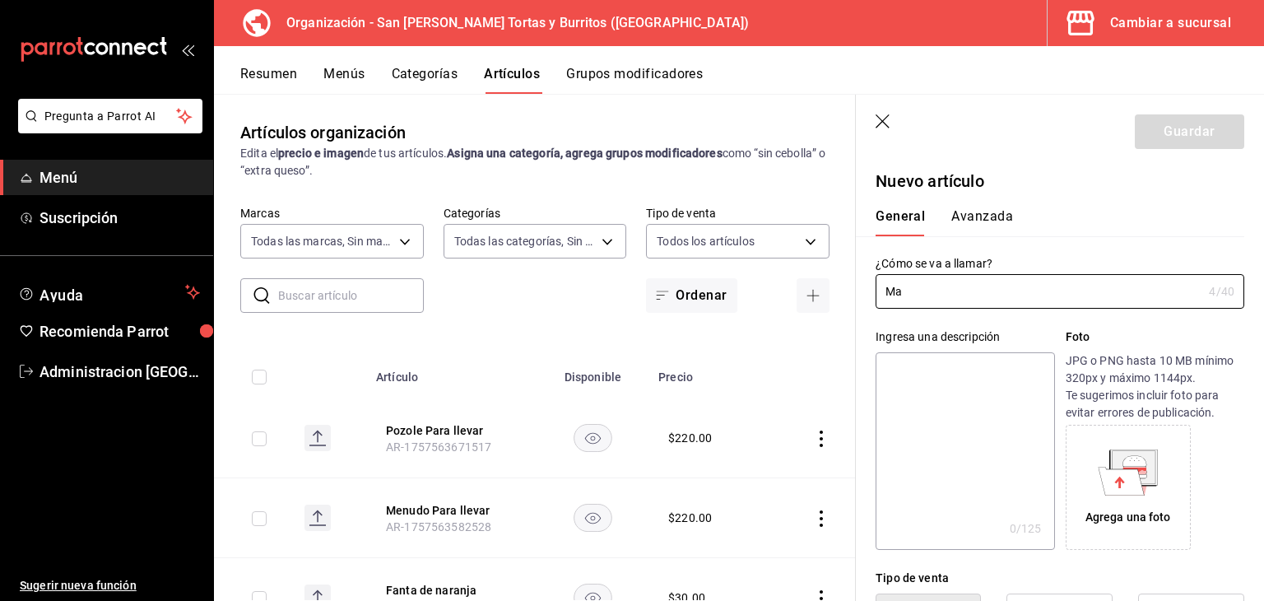
type input "M"
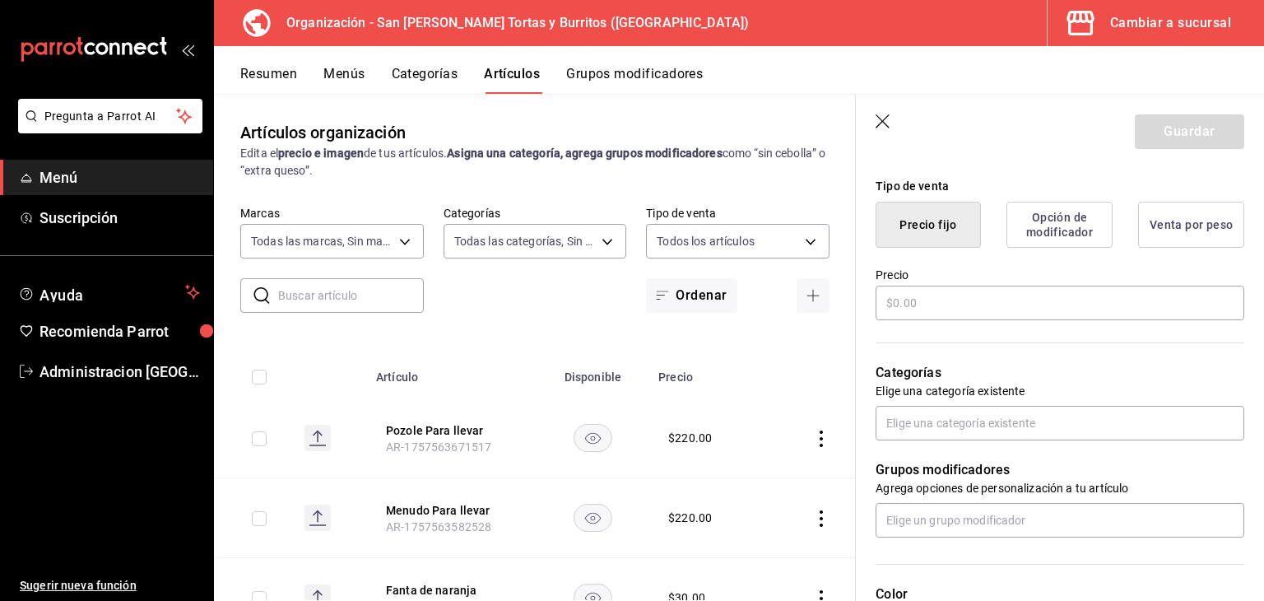
scroll to position [395, 0]
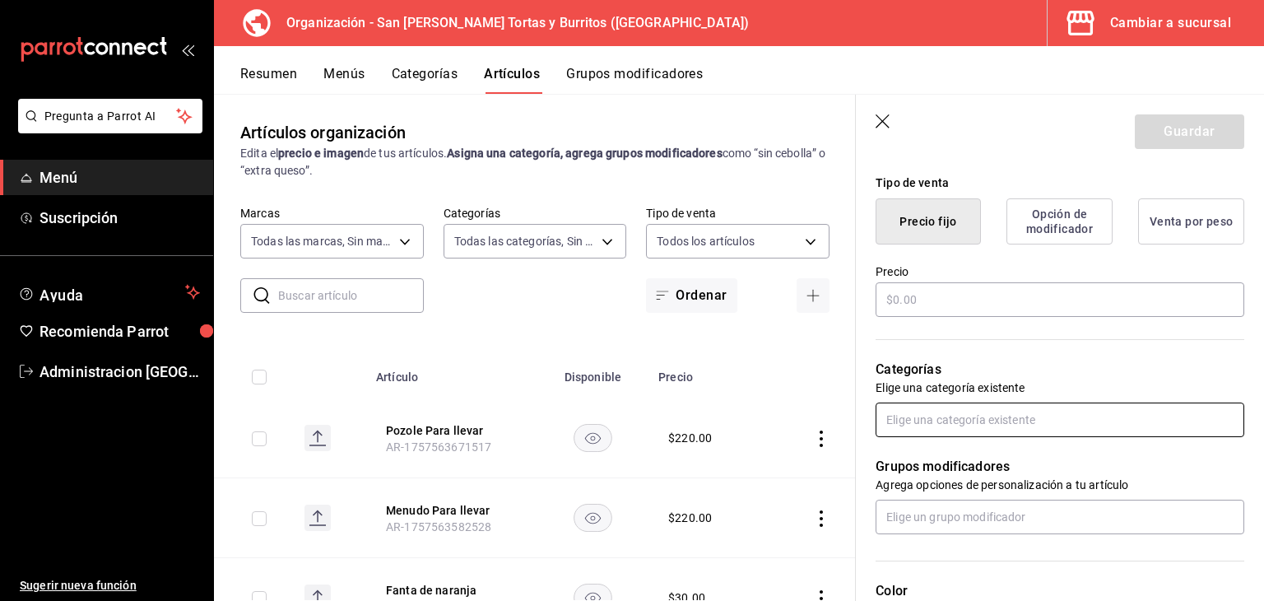
type input "Tortillas de Maiz"
click at [964, 423] on input "text" at bounding box center [1059, 419] width 369 height 35
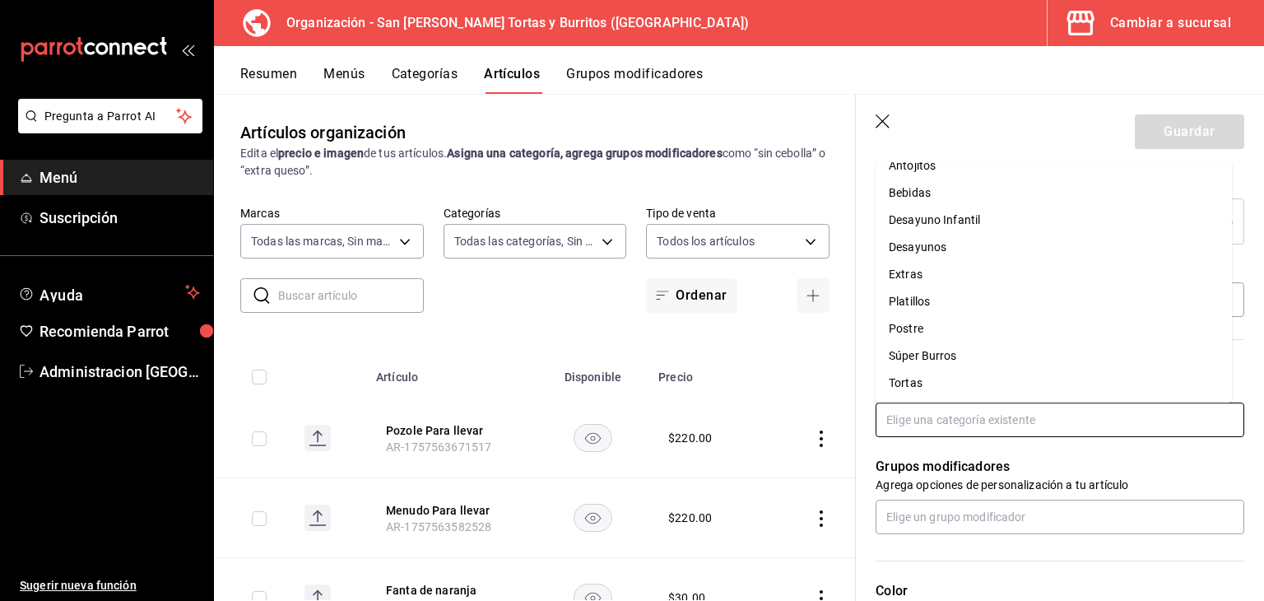
scroll to position [0, 0]
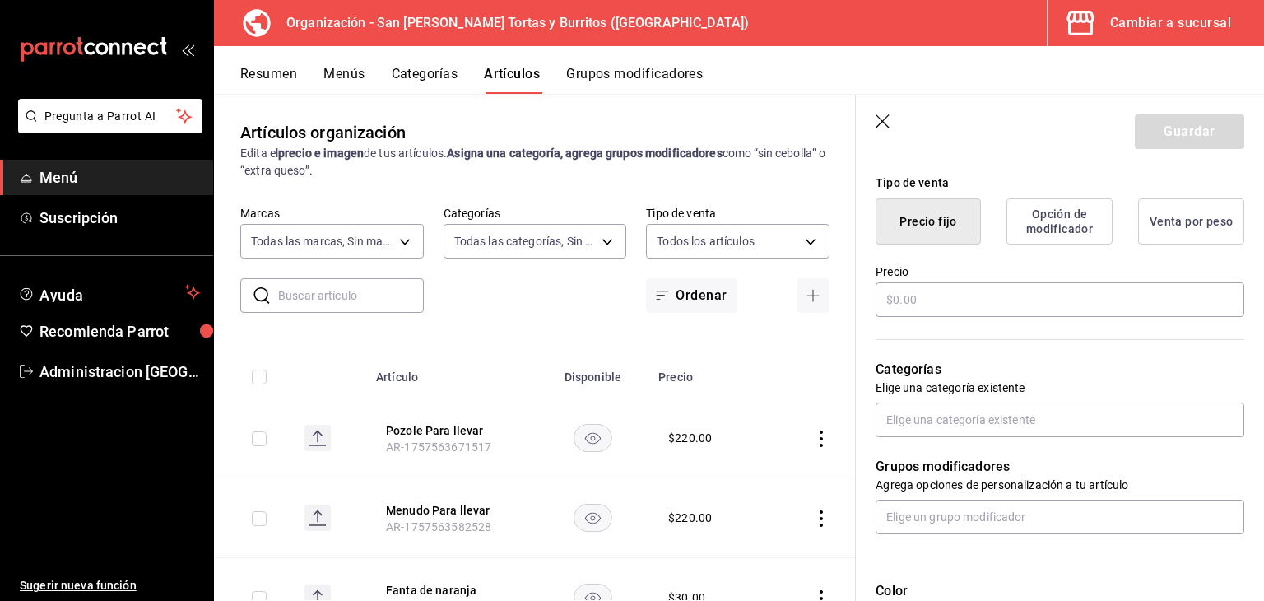
click at [1171, 466] on p "Grupos modificadores" at bounding box center [1059, 467] width 369 height 20
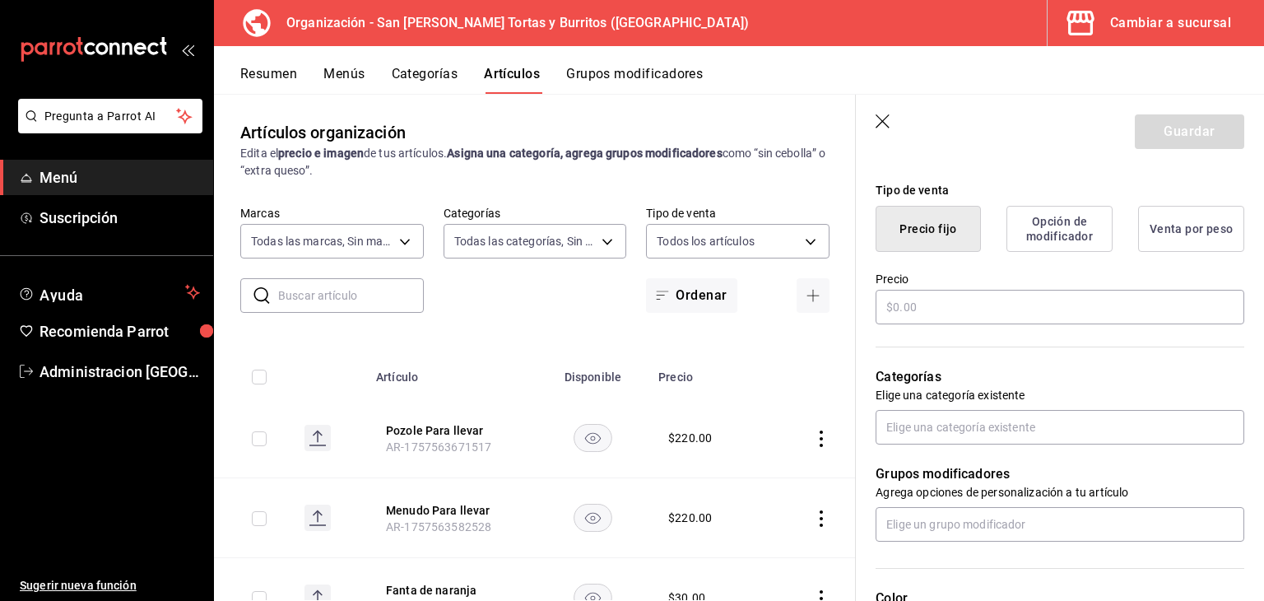
scroll to position [389, 0]
click at [1049, 234] on button "Opción de modificador" at bounding box center [1059, 227] width 106 height 46
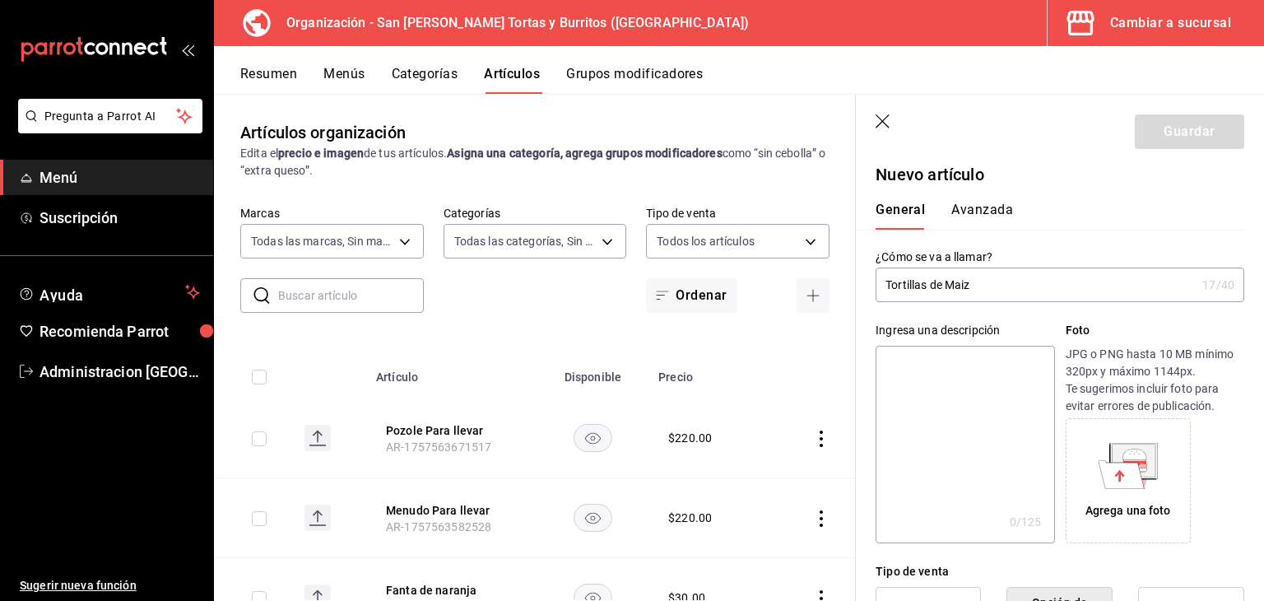
scroll to position [0, 0]
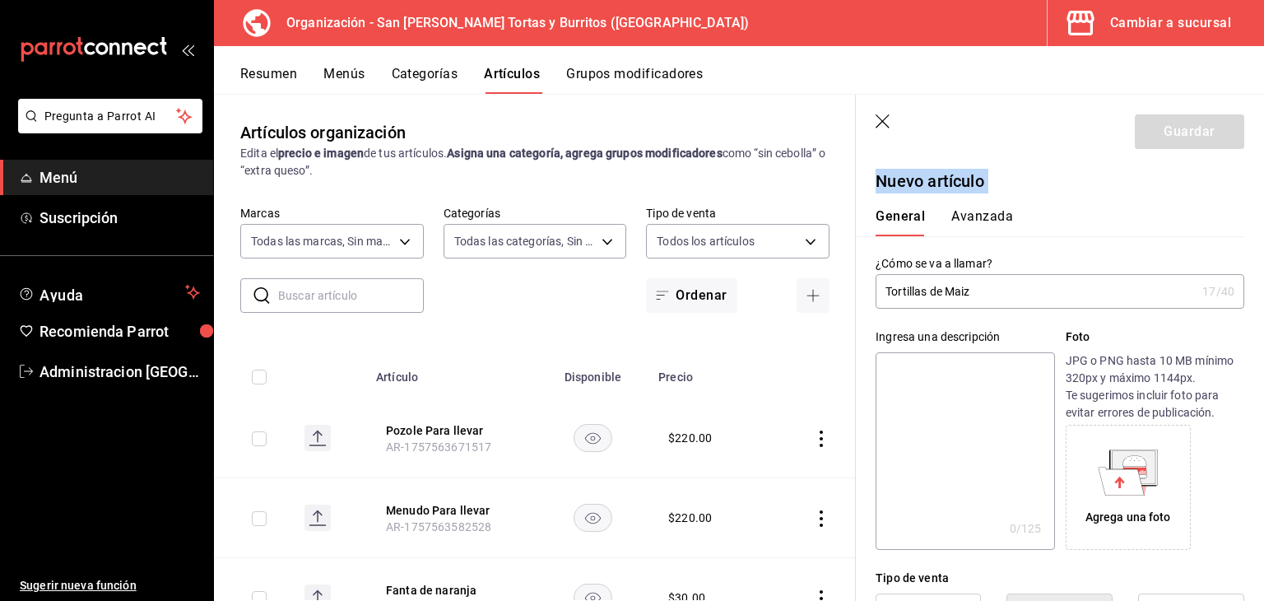
drag, startPoint x: 1186, startPoint y: 132, endPoint x: 986, endPoint y: 223, distance: 219.5
click at [986, 223] on section "Guardar Nuevo artículo General Avanzada ¿Cómo se va a llamar? Tortillas de Maiz…" at bounding box center [1060, 348] width 408 height 506
click at [986, 223] on button "Avanzada" at bounding box center [982, 222] width 62 height 28
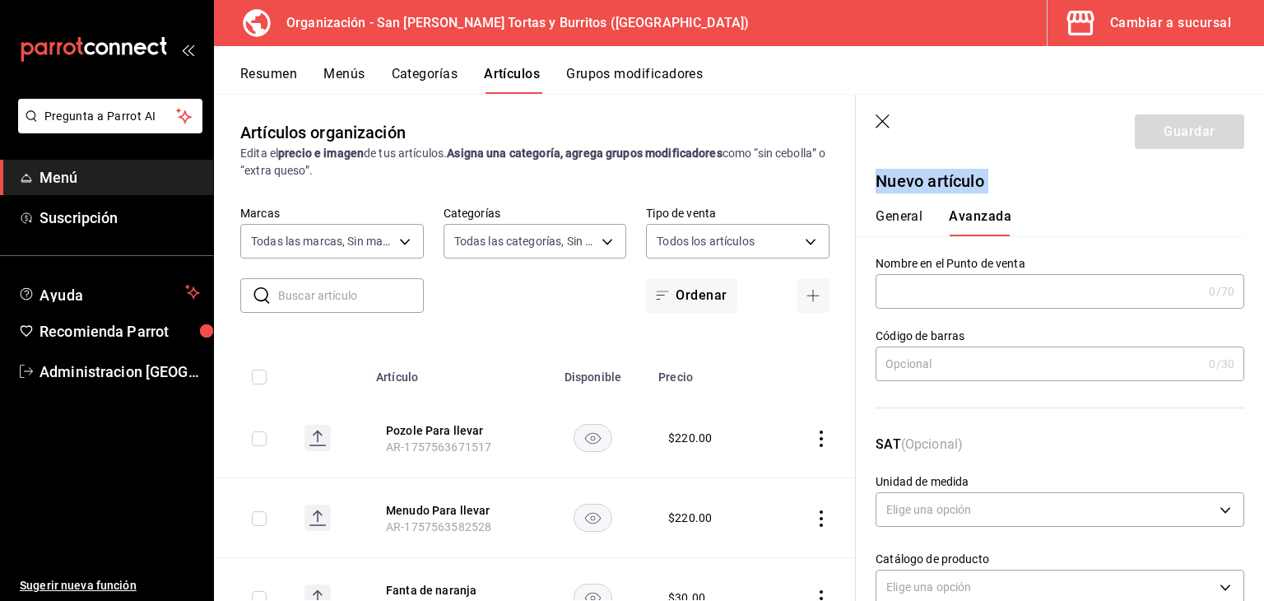
scroll to position [41, 0]
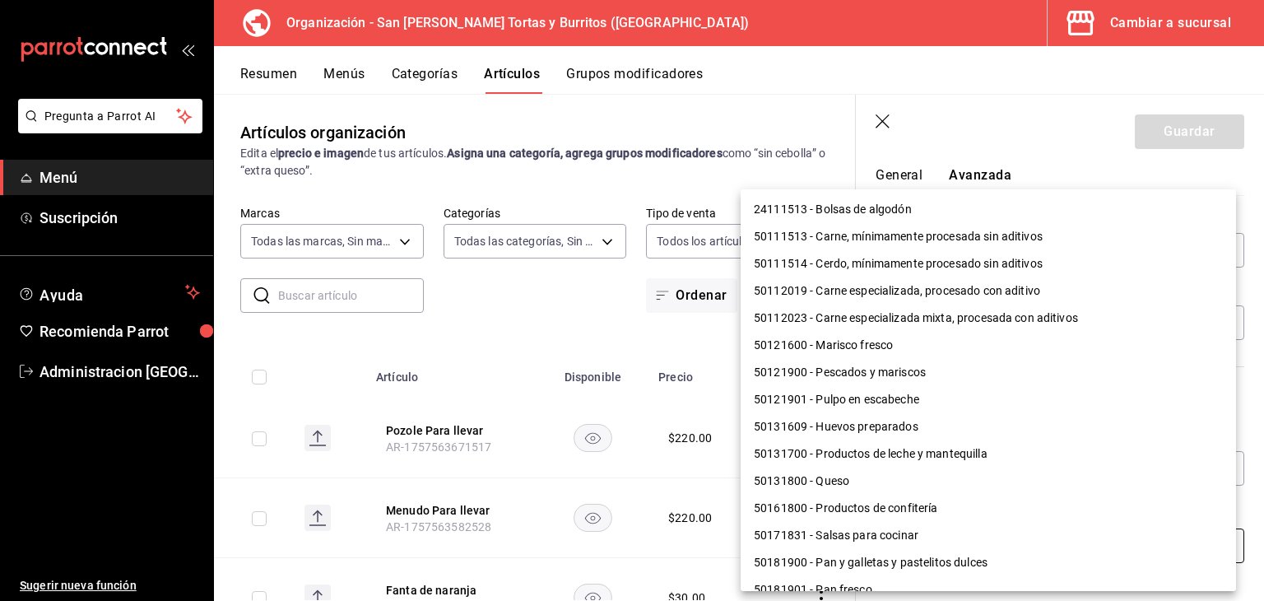
click at [977, 555] on body "Pregunta a Parrot AI Menú Suscripción Ayuda Recomienda Parrot Administracion Sa…" at bounding box center [632, 300] width 1264 height 601
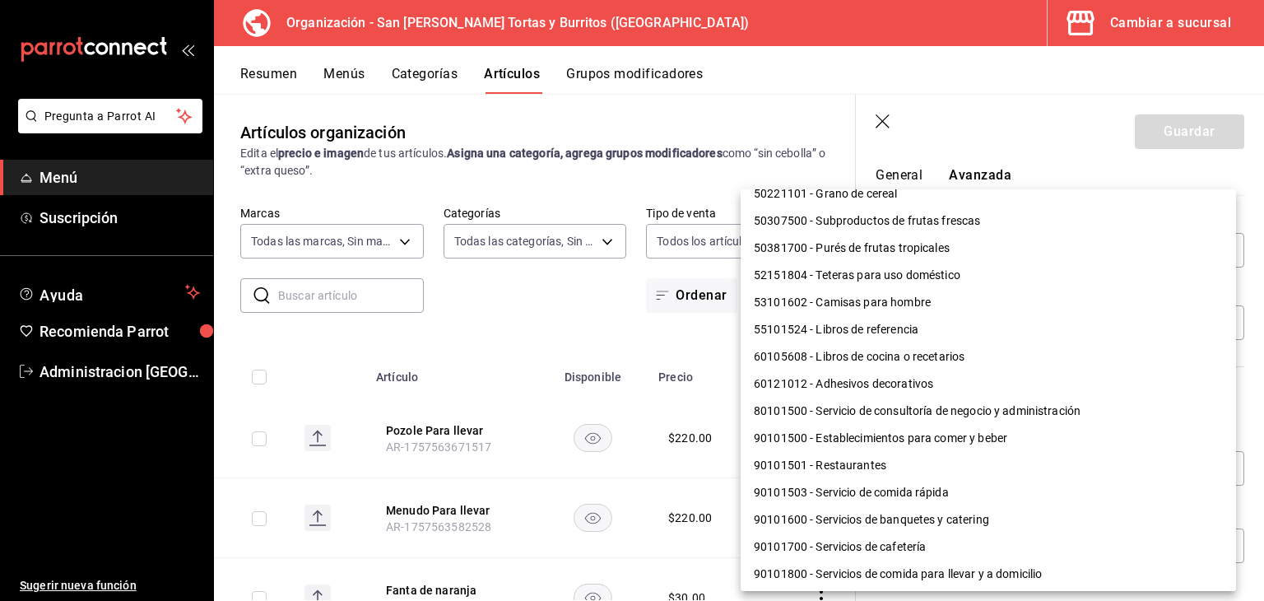
scroll to position [1322, 0]
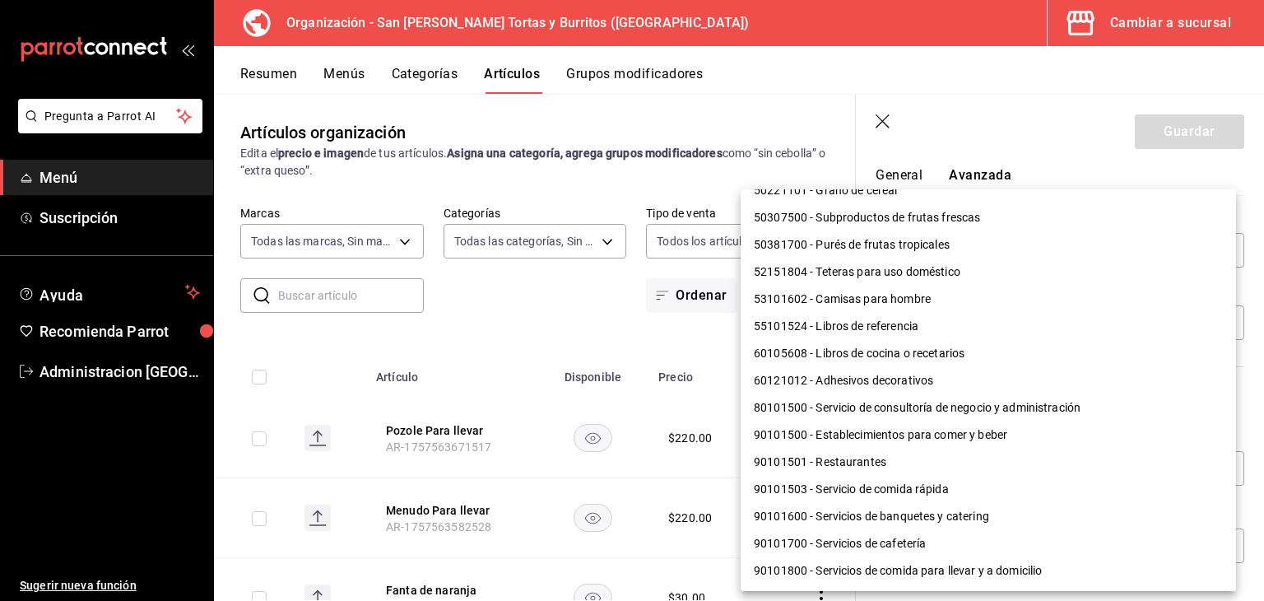
click at [950, 439] on li "90101500 - Establecimientos para comer y beber" at bounding box center [987, 434] width 495 height 27
type input "90101500"
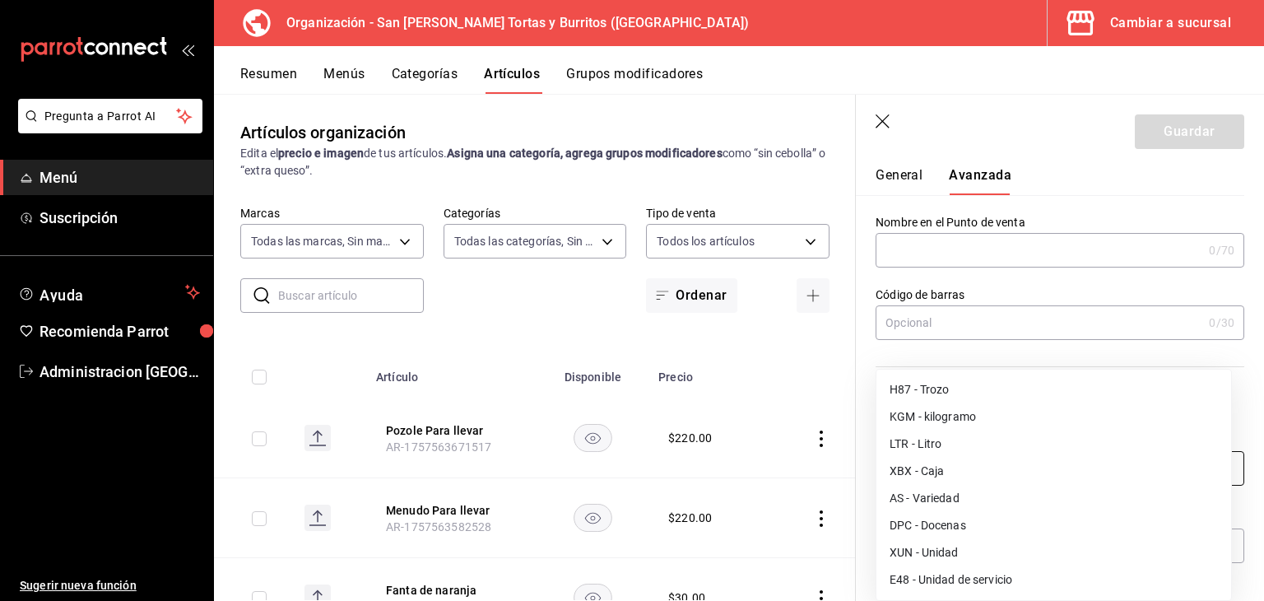
click at [1201, 465] on body "Pregunta a Parrot AI Menú Suscripción Ayuda Recomienda Parrot Administracion Sa…" at bounding box center [632, 300] width 1264 height 601
click at [947, 548] on li "XUN - Unidad" at bounding box center [1053, 552] width 355 height 27
type input "XUN"
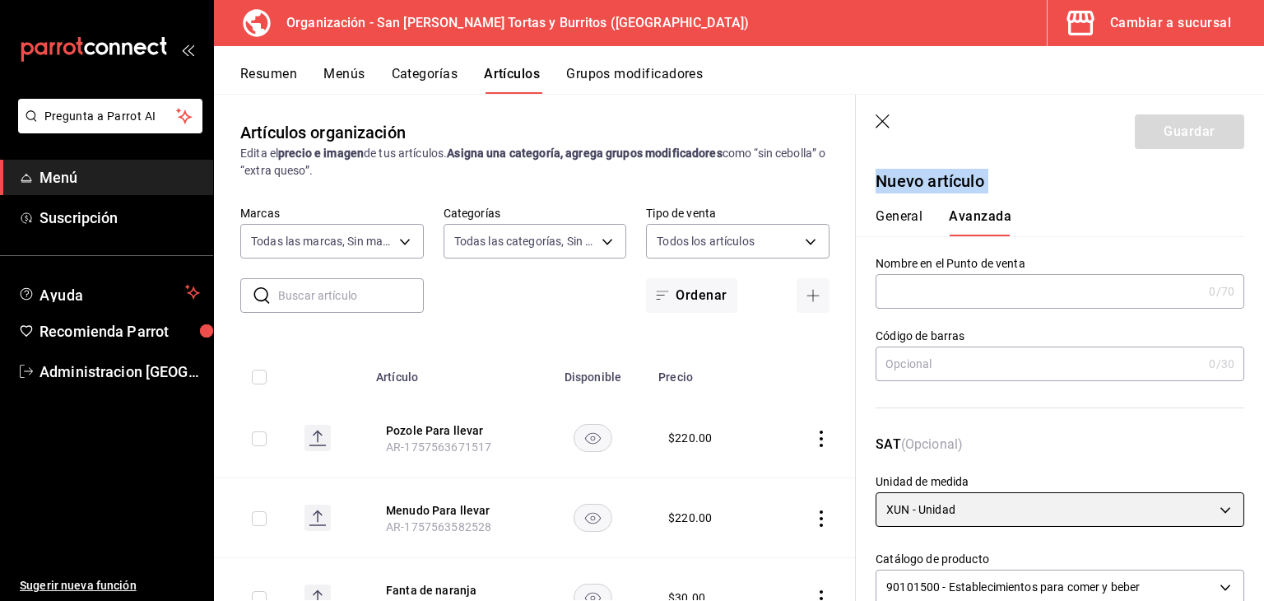
scroll to position [0, 0]
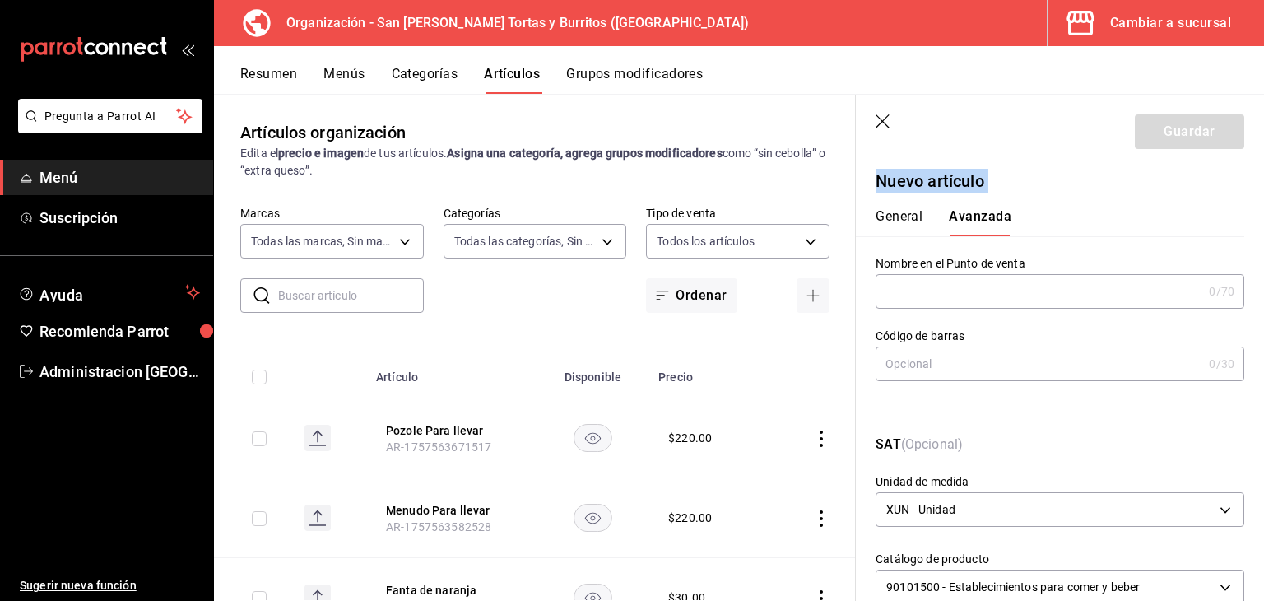
click at [898, 225] on button "General" at bounding box center [898, 222] width 47 height 28
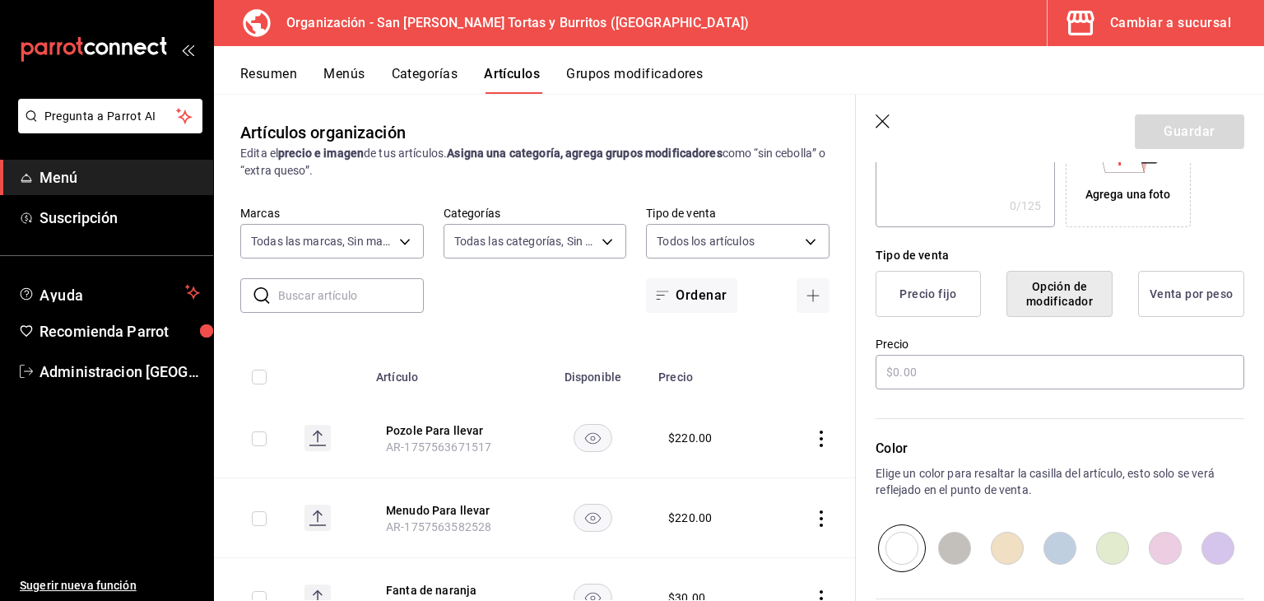
scroll to position [346, 0]
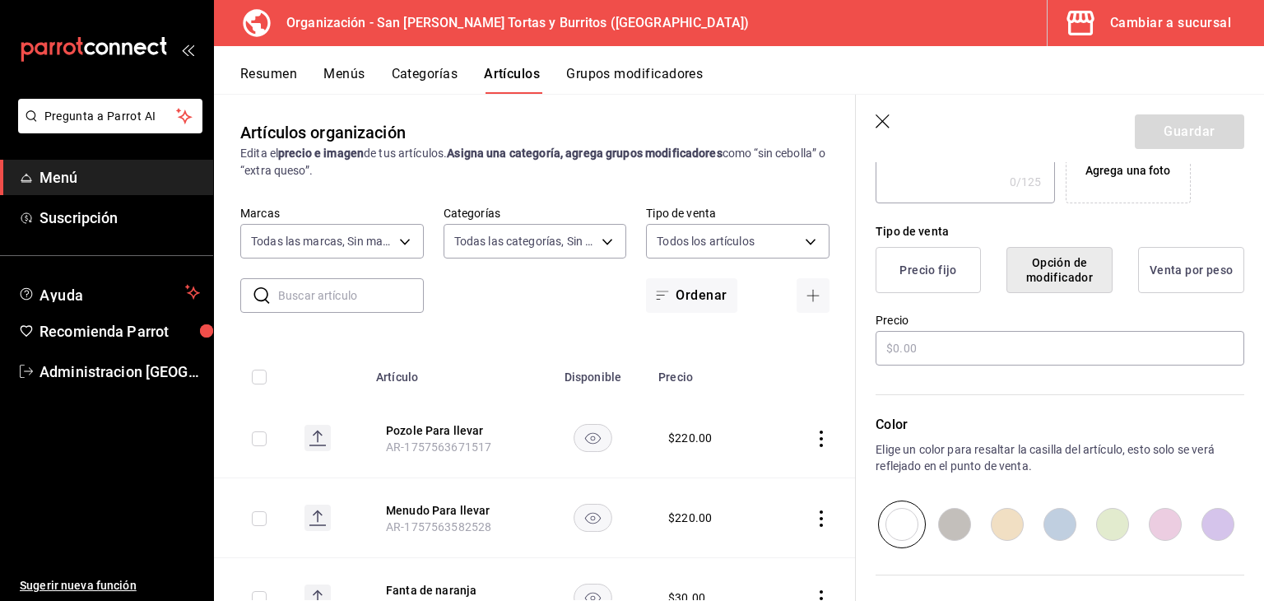
click at [940, 278] on button "Precio fijo" at bounding box center [927, 270] width 105 height 46
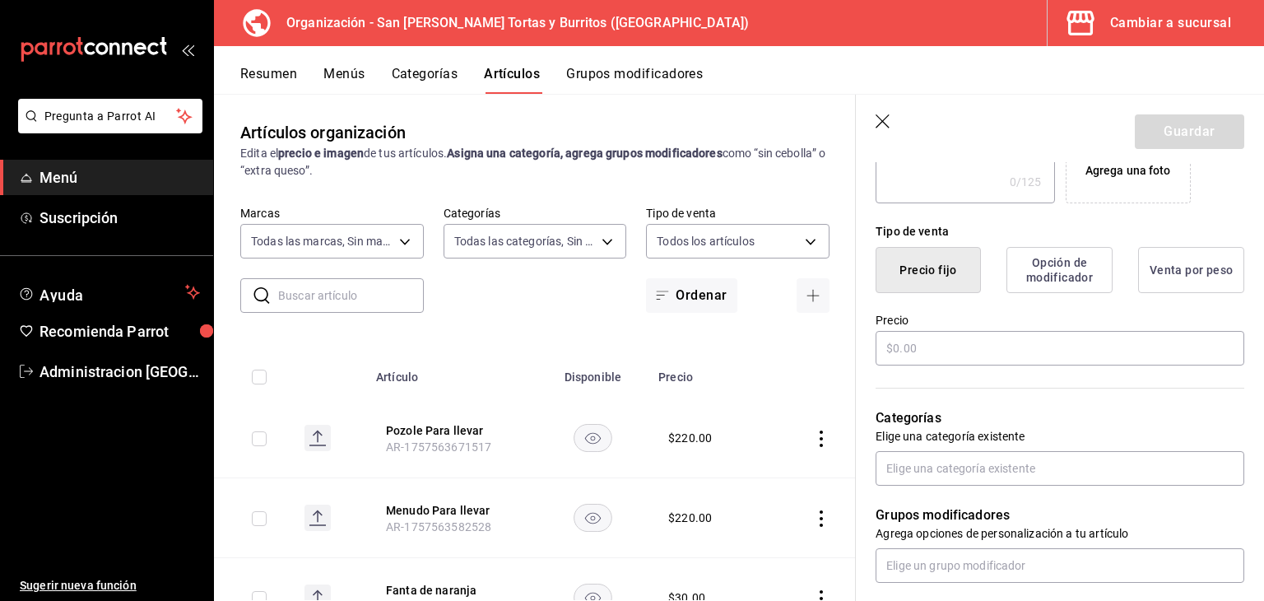
click at [1063, 276] on button "Opción de modificador" at bounding box center [1059, 270] width 106 height 46
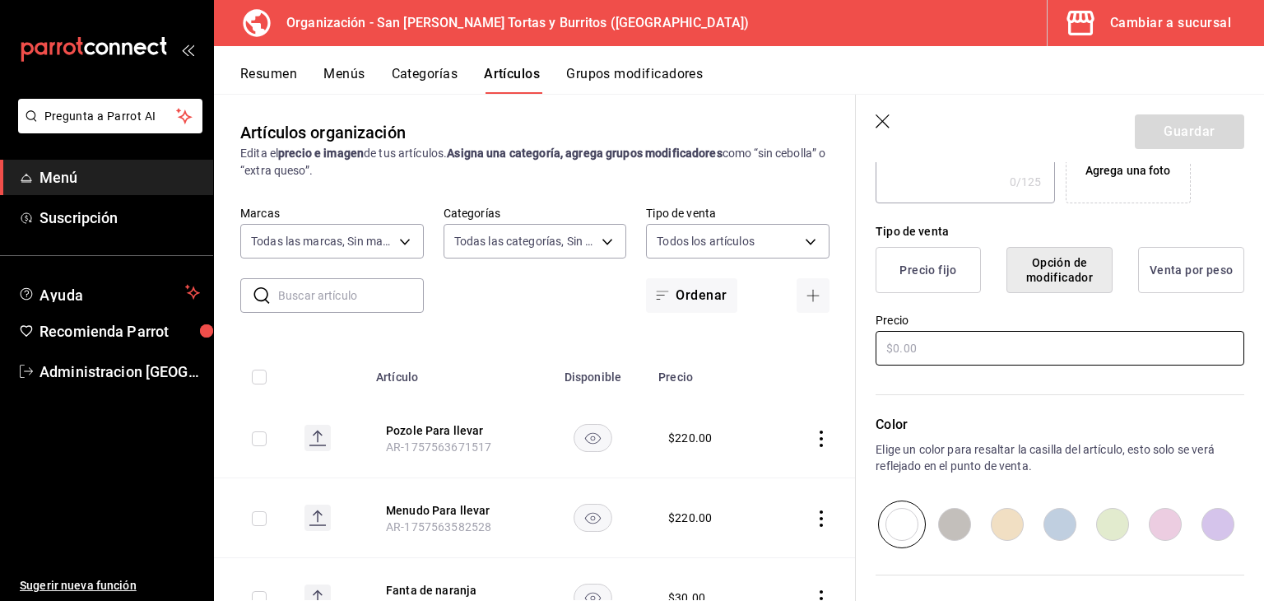
click at [980, 331] on input "text" at bounding box center [1059, 348] width 369 height 35
type input "$0.00"
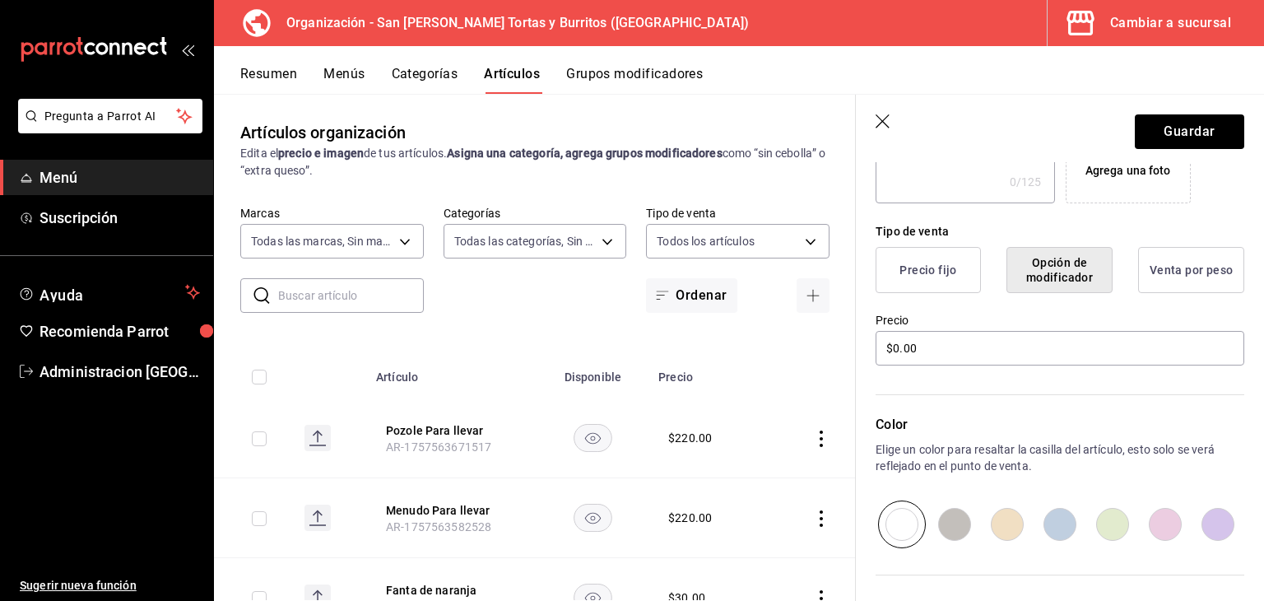
click at [928, 272] on button "Precio fijo" at bounding box center [927, 270] width 105 height 46
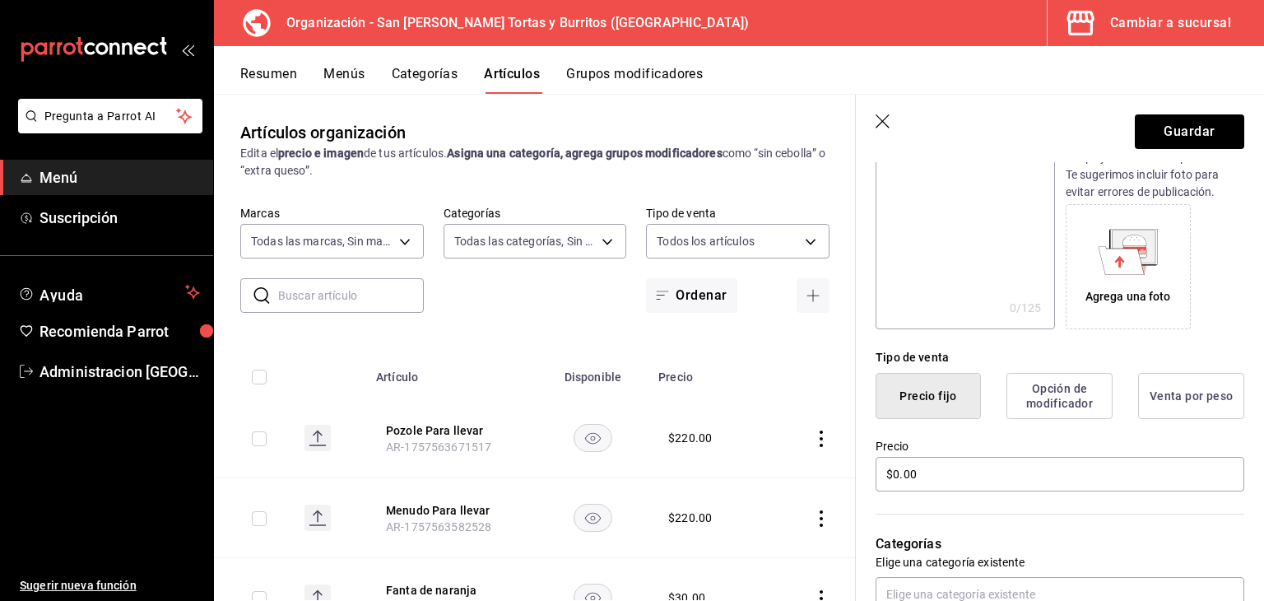
scroll to position [204, 0]
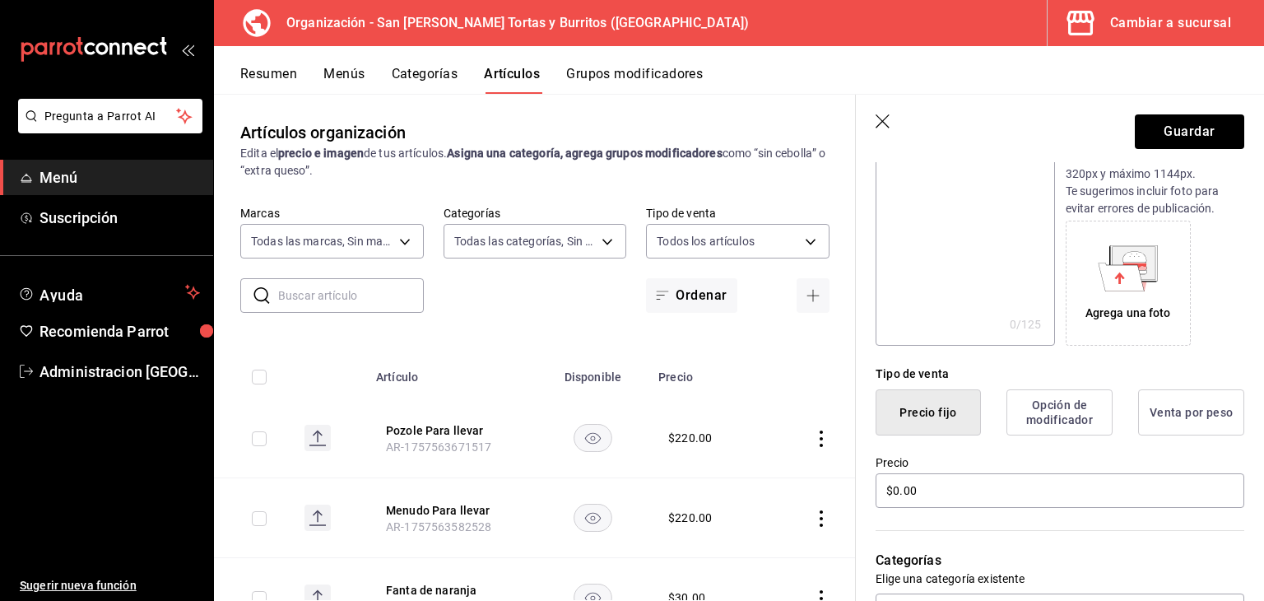
click at [1078, 412] on button "Opción de modificador" at bounding box center [1059, 412] width 106 height 46
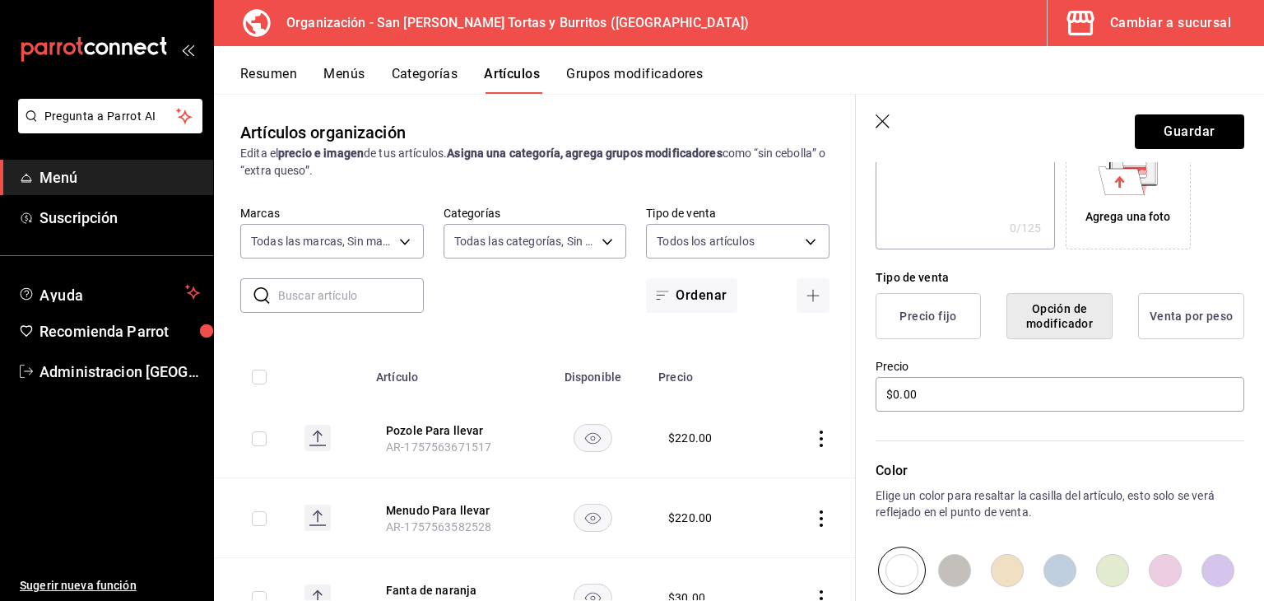
scroll to position [298, 0]
click at [926, 316] on button "Precio fijo" at bounding box center [927, 318] width 105 height 46
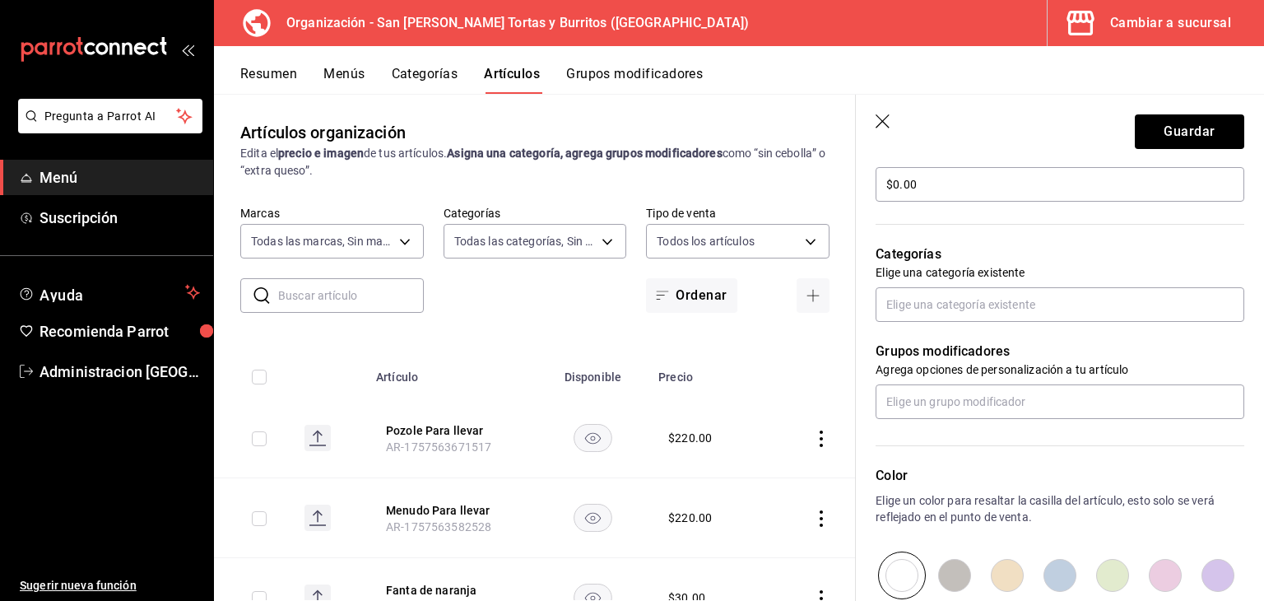
scroll to position [517, 0]
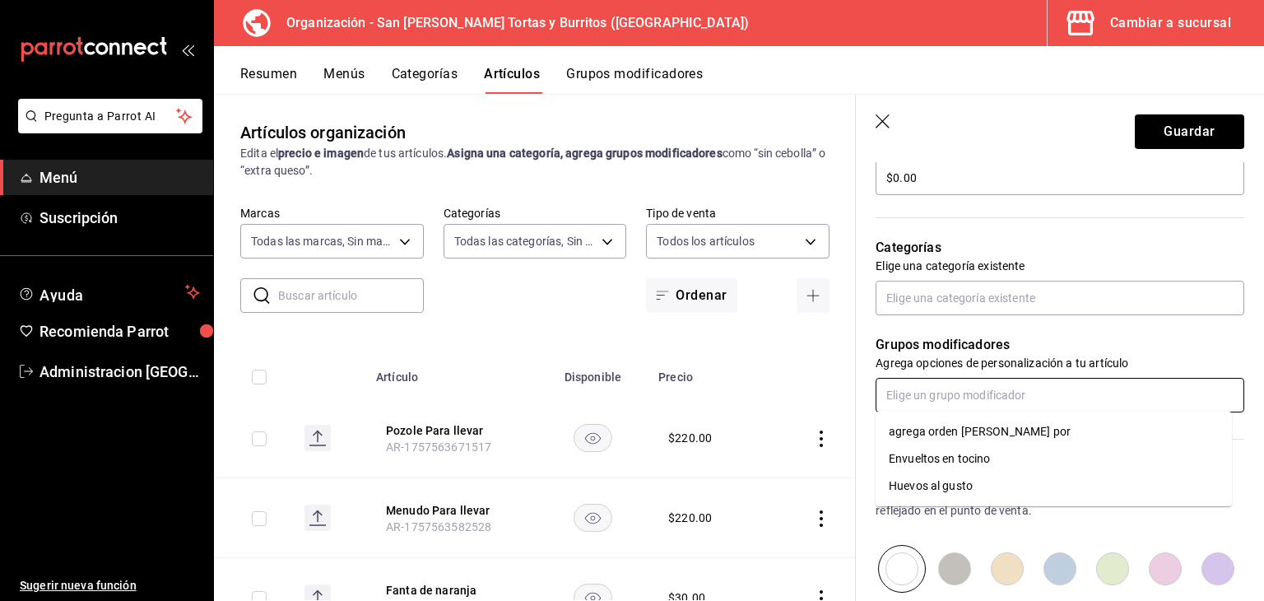
click at [950, 395] on input "text" at bounding box center [1059, 395] width 369 height 35
click at [924, 299] on input "text" at bounding box center [1059, 298] width 369 height 35
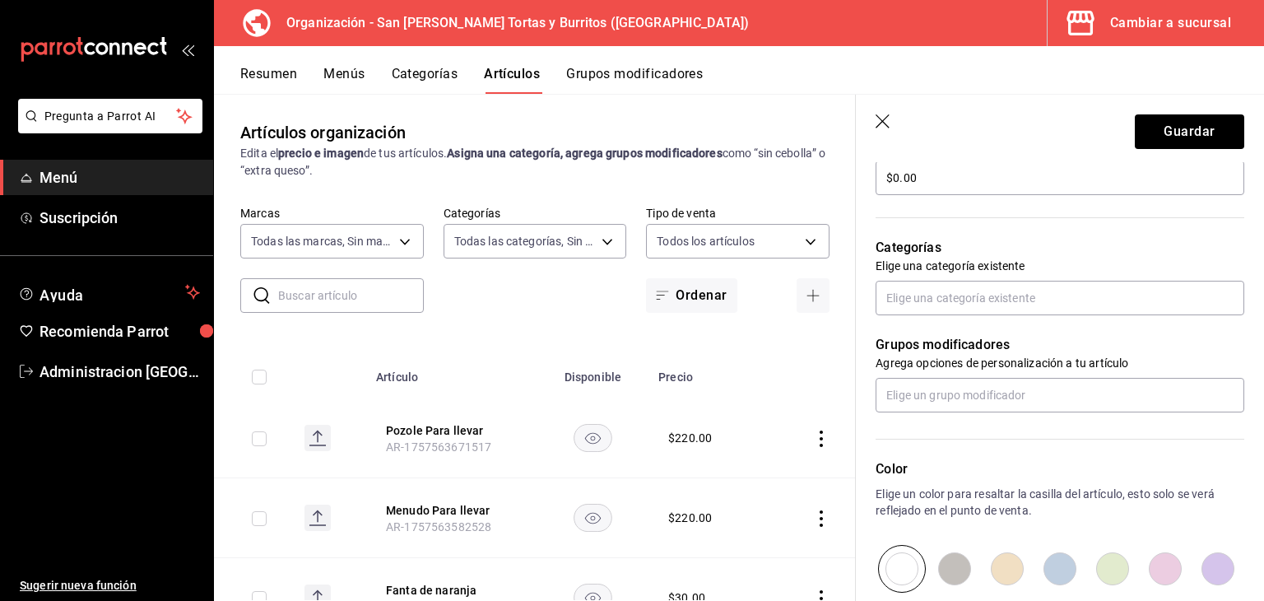
click at [870, 121] on header "Guardar" at bounding box center [1060, 128] width 408 height 67
click at [879, 123] on icon "button" at bounding box center [882, 121] width 14 height 14
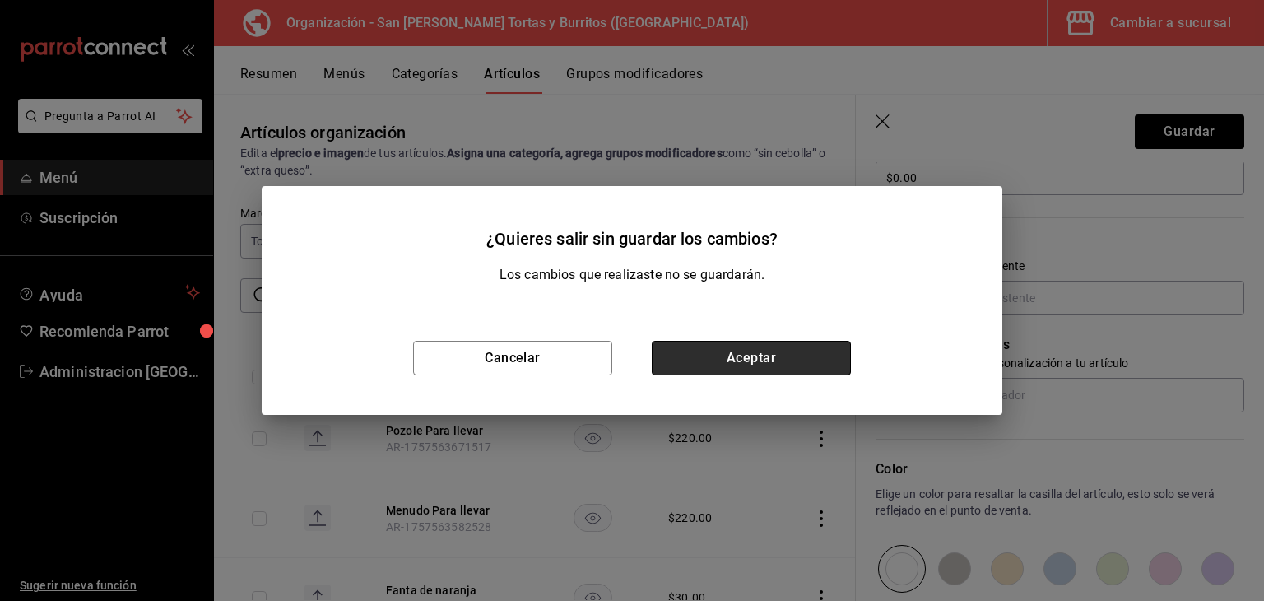
click at [746, 357] on button "Aceptar" at bounding box center [751, 358] width 199 height 35
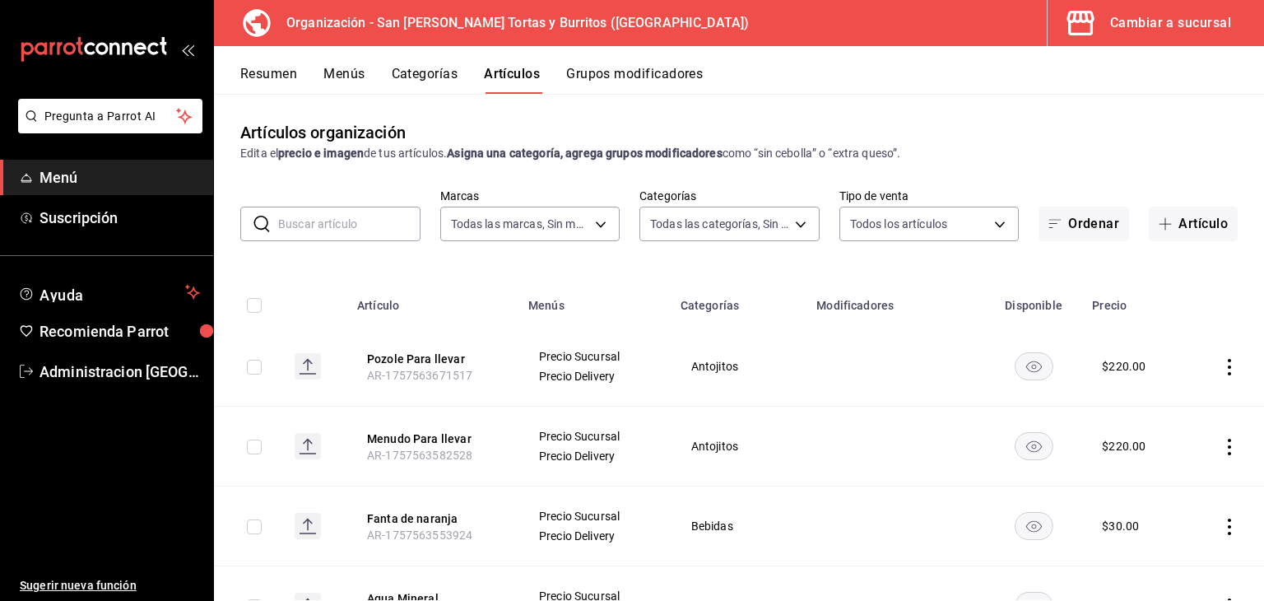
click at [622, 81] on button "Grupos modificadores" at bounding box center [634, 80] width 137 height 28
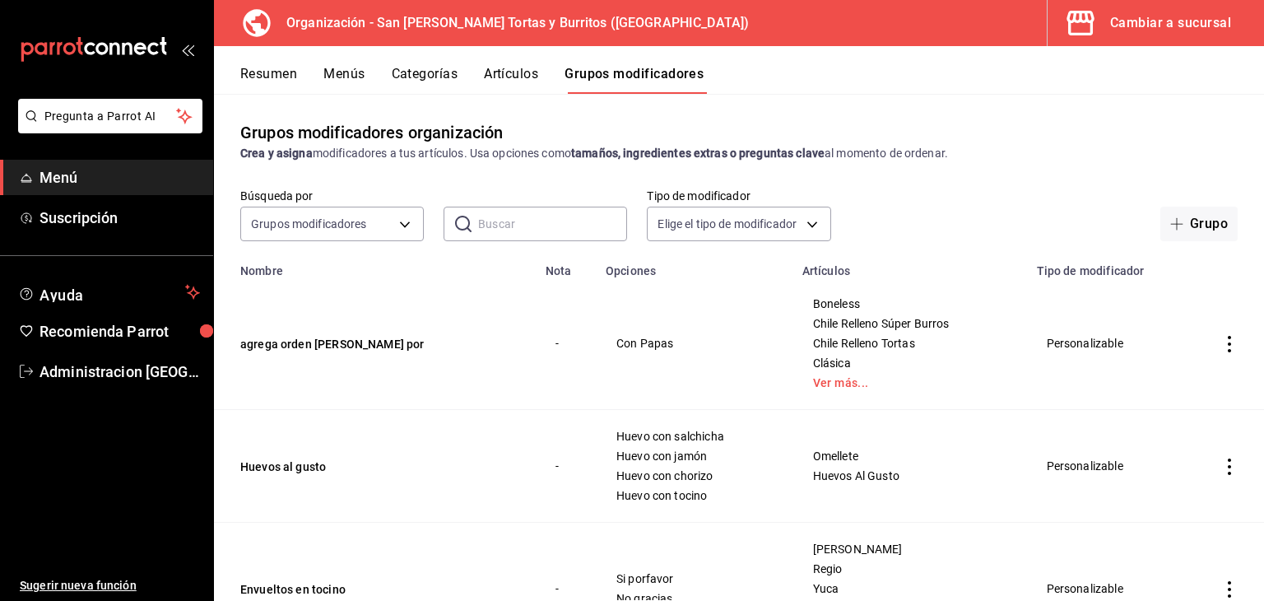
drag, startPoint x: 367, startPoint y: 80, endPoint x: 338, endPoint y: 75, distance: 29.2
click at [338, 75] on div "Resumen Menús Categorías Artículos Grupos modificadores" at bounding box center [751, 80] width 1023 height 28
click at [338, 75] on button "Menús" at bounding box center [343, 80] width 41 height 28
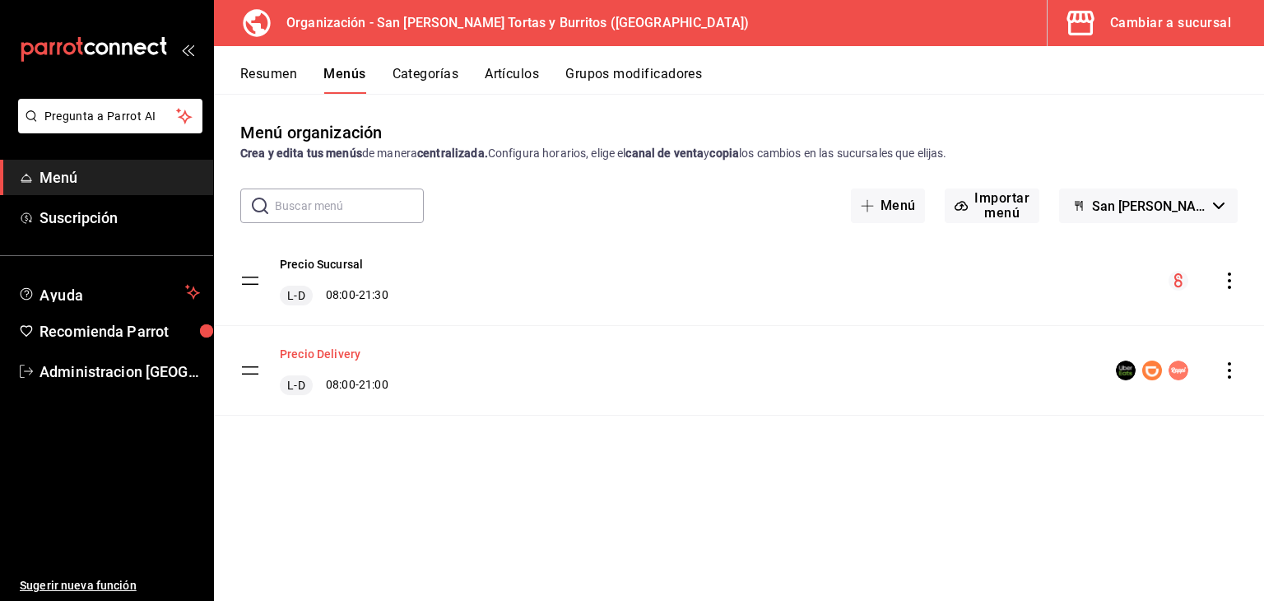
click at [319, 350] on button "Precio Delivery" at bounding box center [320, 354] width 81 height 16
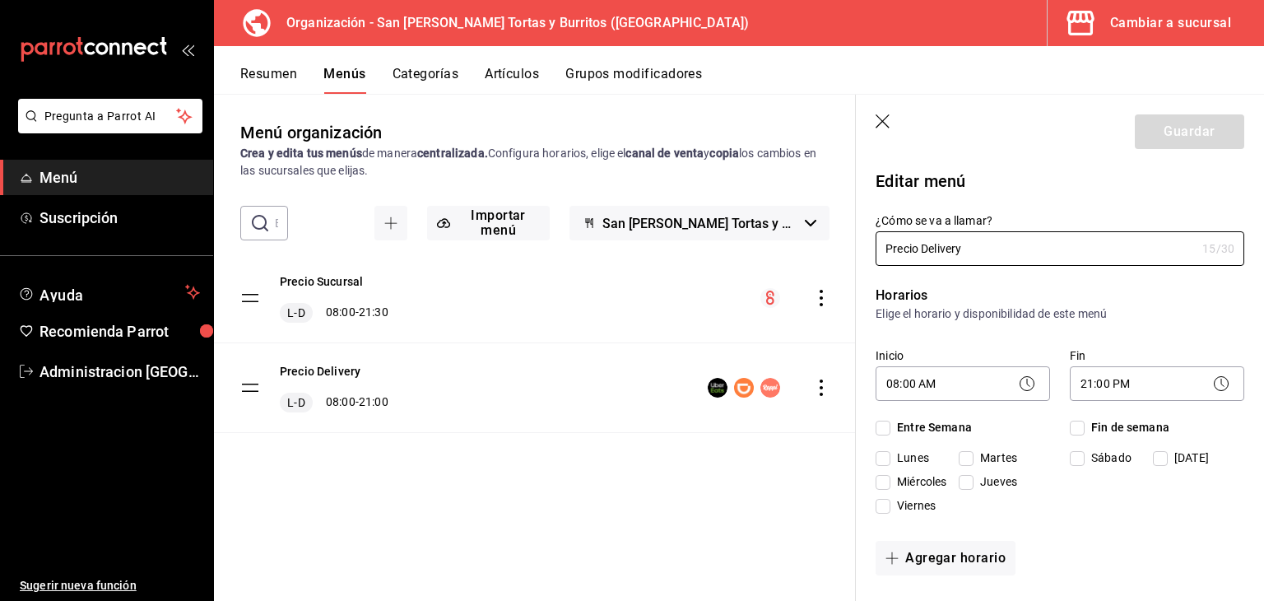
checkbox input "true"
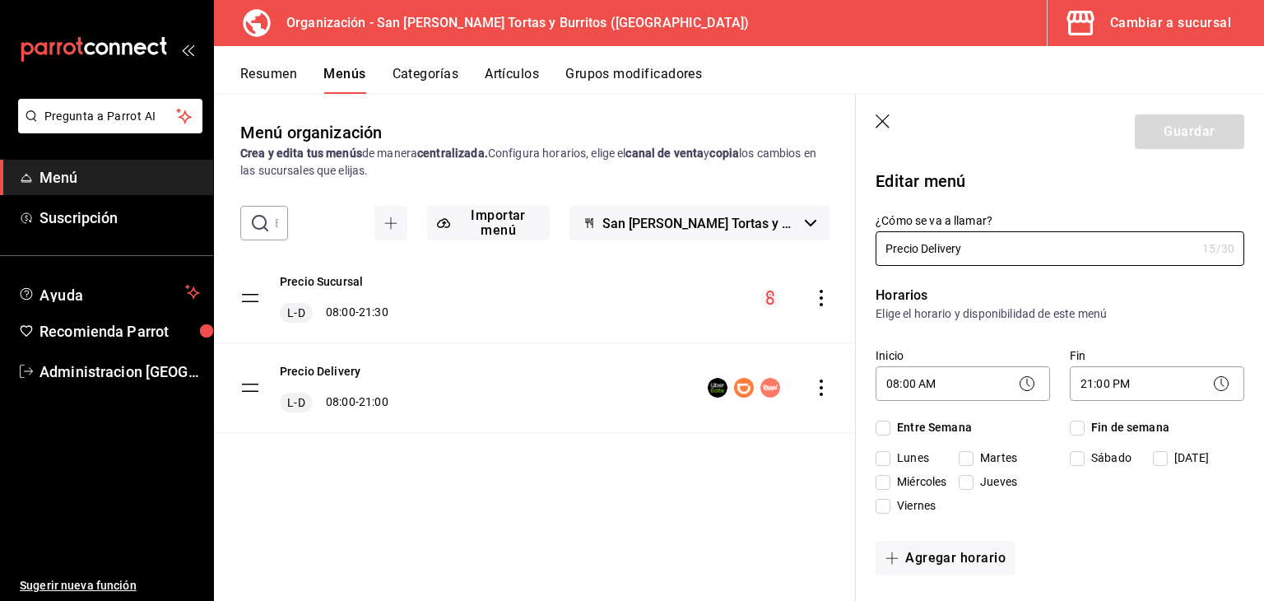
checkbox input "true"
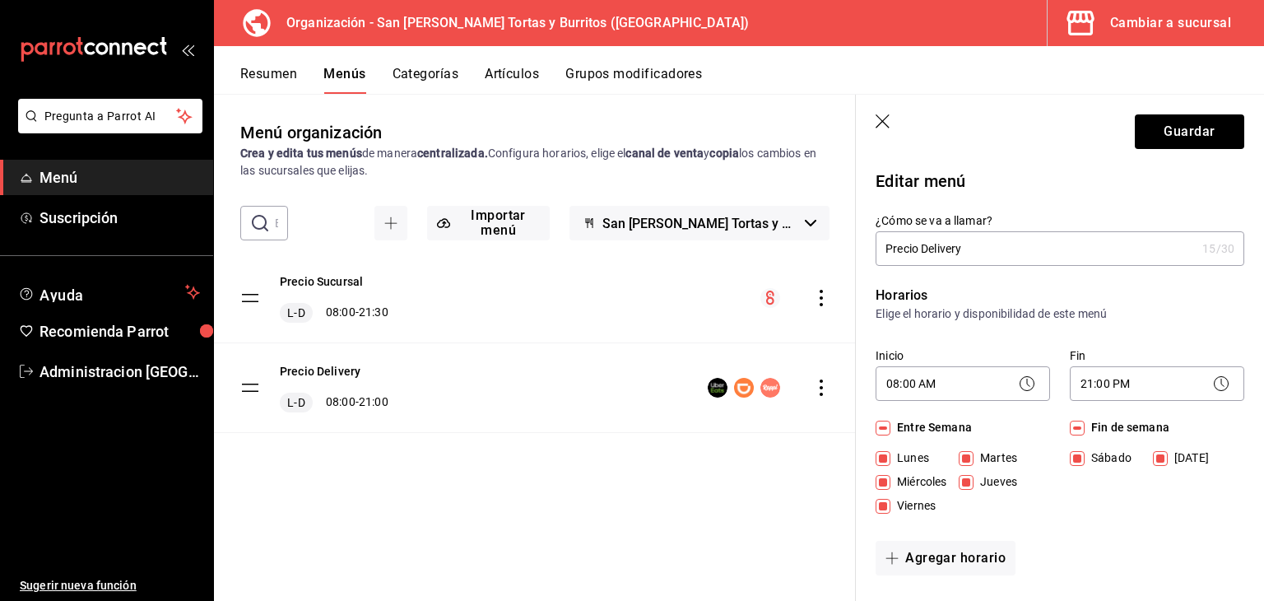
click at [883, 116] on icon "button" at bounding box center [883, 122] width 16 height 16
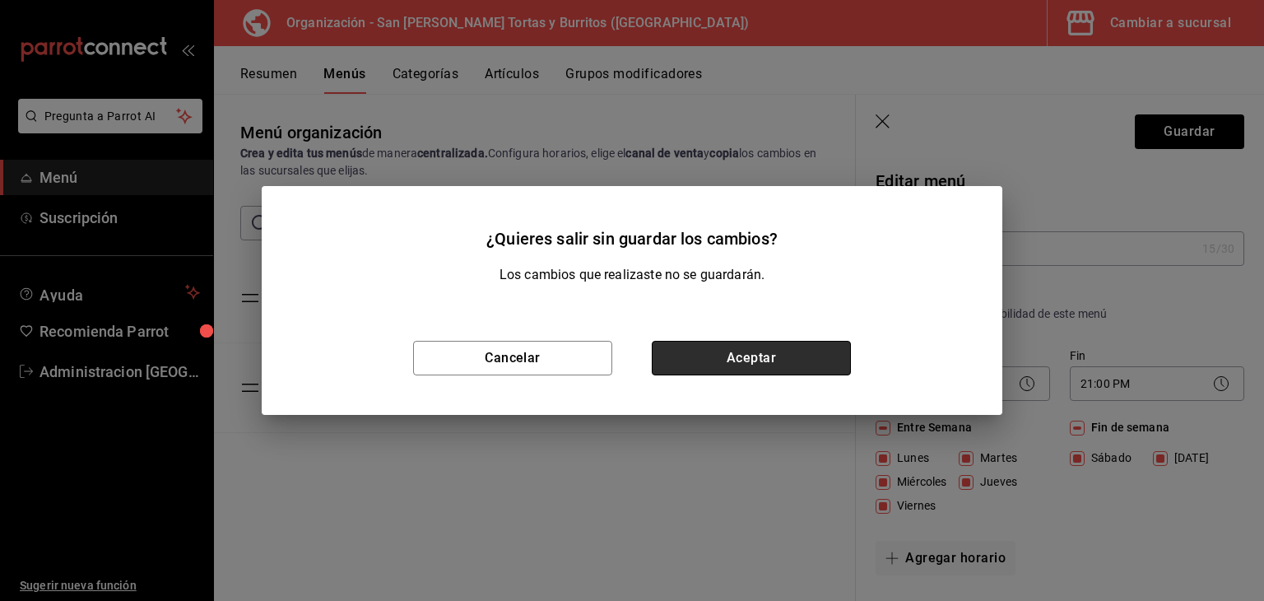
click at [777, 349] on button "Aceptar" at bounding box center [751, 358] width 199 height 35
checkbox input "false"
type input "1758254709464"
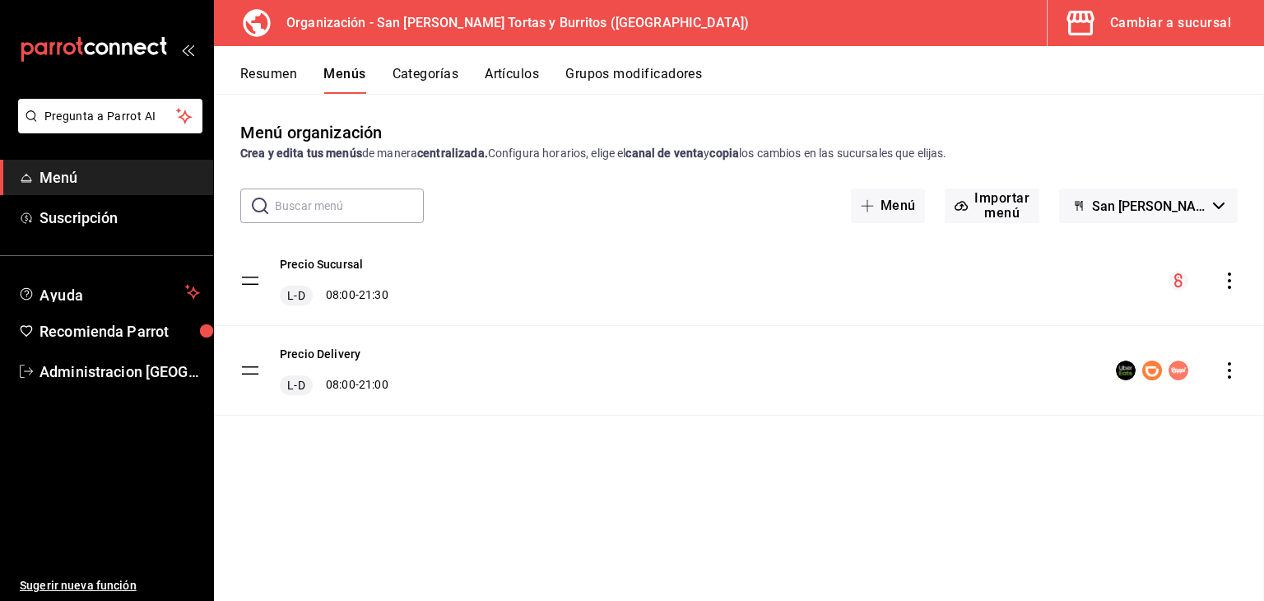
checkbox input "false"
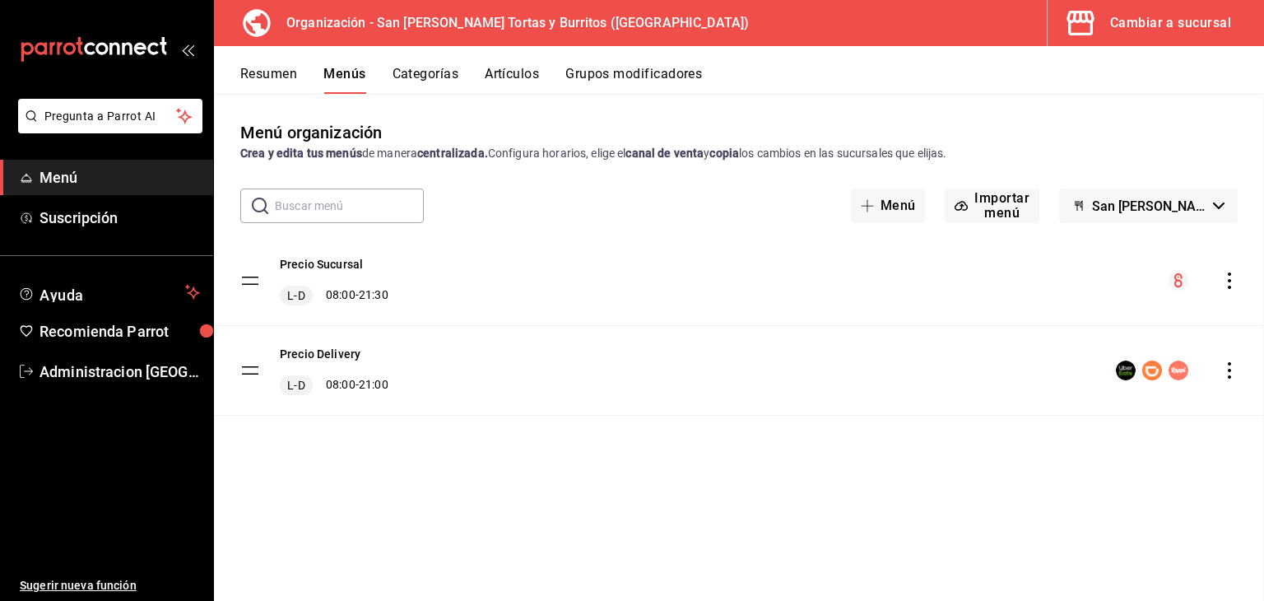
checkbox input "false"
click at [510, 76] on button "Artículos" at bounding box center [512, 80] width 54 height 28
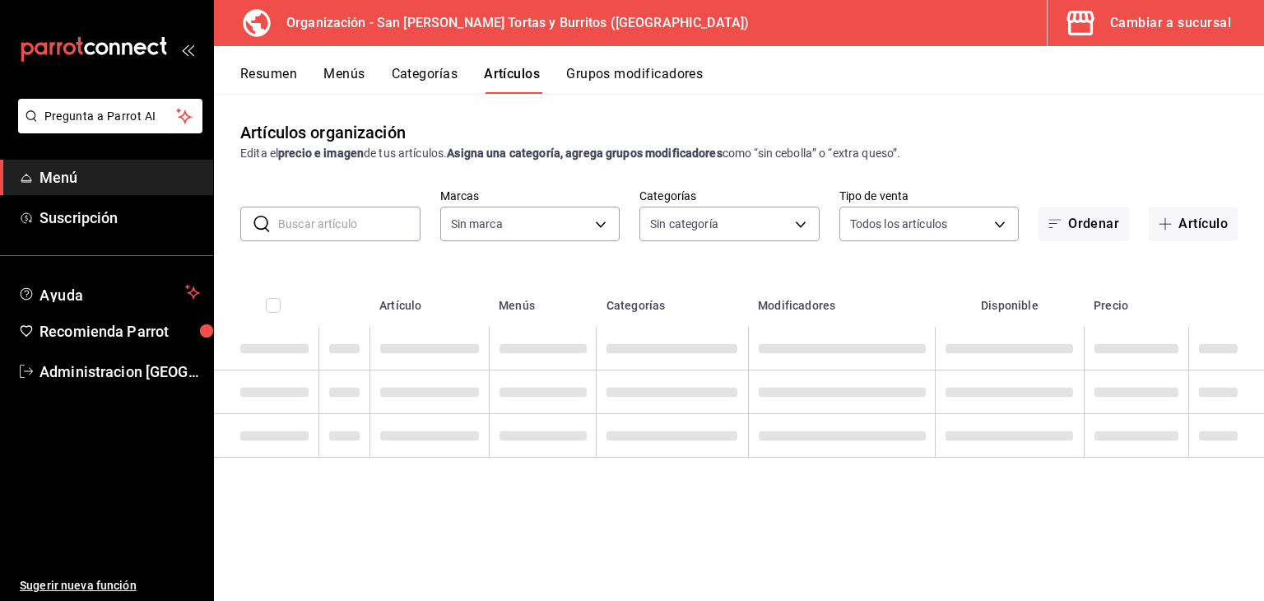
type input "71a957b8-f98a-4b28-affd-9df87362fa5d"
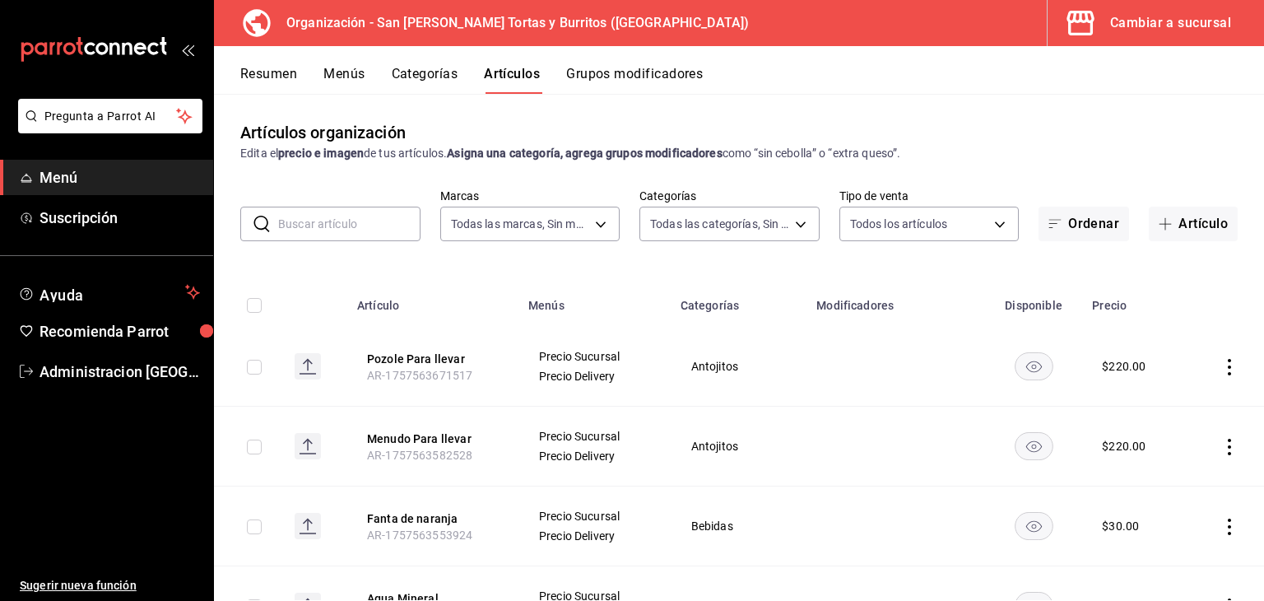
type input "04ac169b-da6c-4b3e-bf2e-eb8a702c35e2,9e5fddf8-11f6-4952-8022-81827ce69fc8,57e05…"
click at [1096, 151] on div "Edita el precio e imagen de tus artículos. Asigna una categoría, agrega grupos …" at bounding box center [738, 153] width 997 height 17
